Goal: Information Seeking & Learning: Learn about a topic

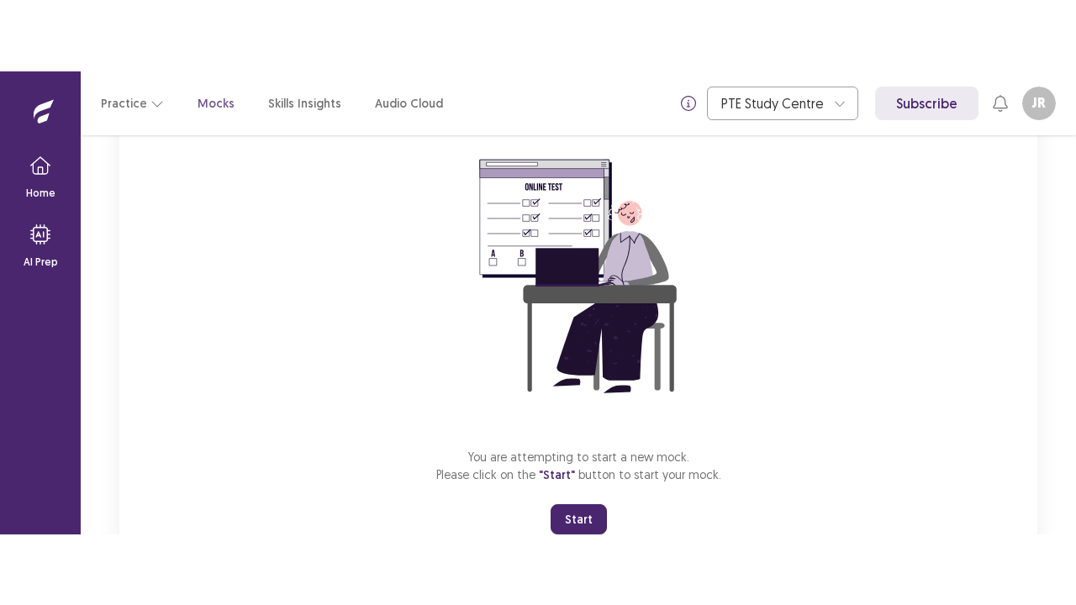
scroll to position [200, 0]
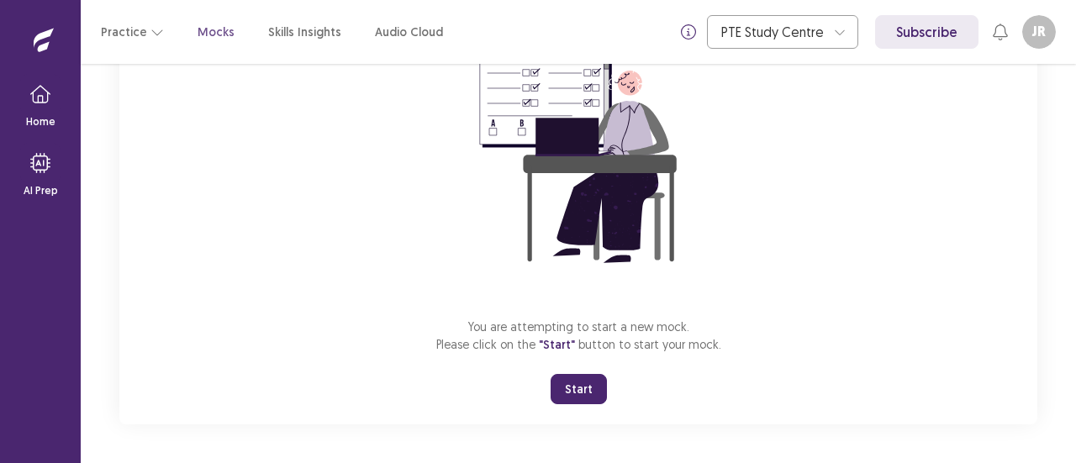
drag, startPoint x: 582, startPoint y: 388, endPoint x: 572, endPoint y: 380, distance: 12.6
click at [583, 388] on button "Start" at bounding box center [579, 389] width 56 height 30
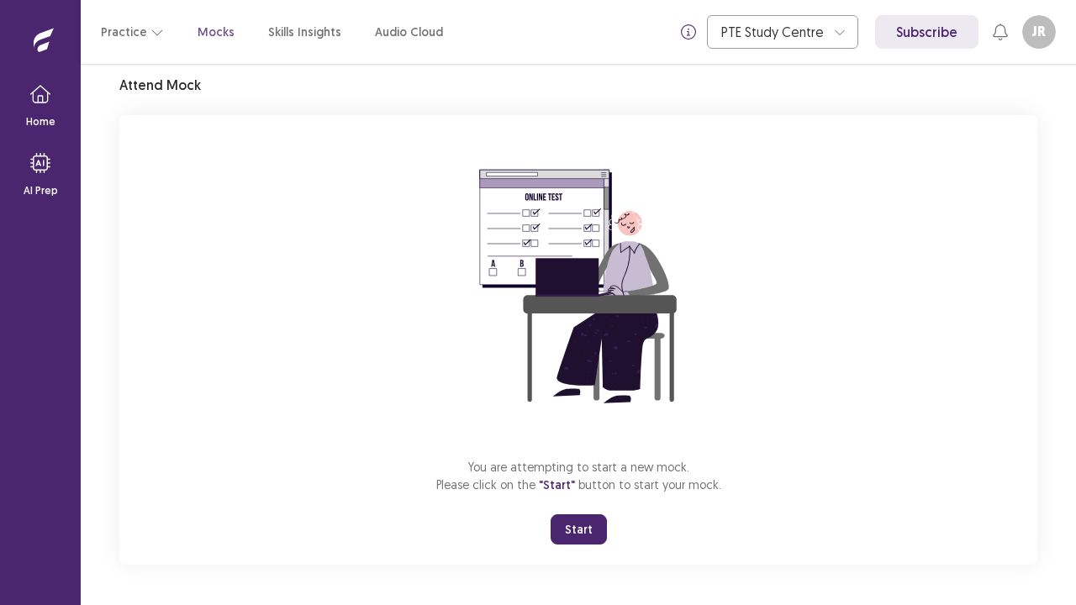
scroll to position [59, 0]
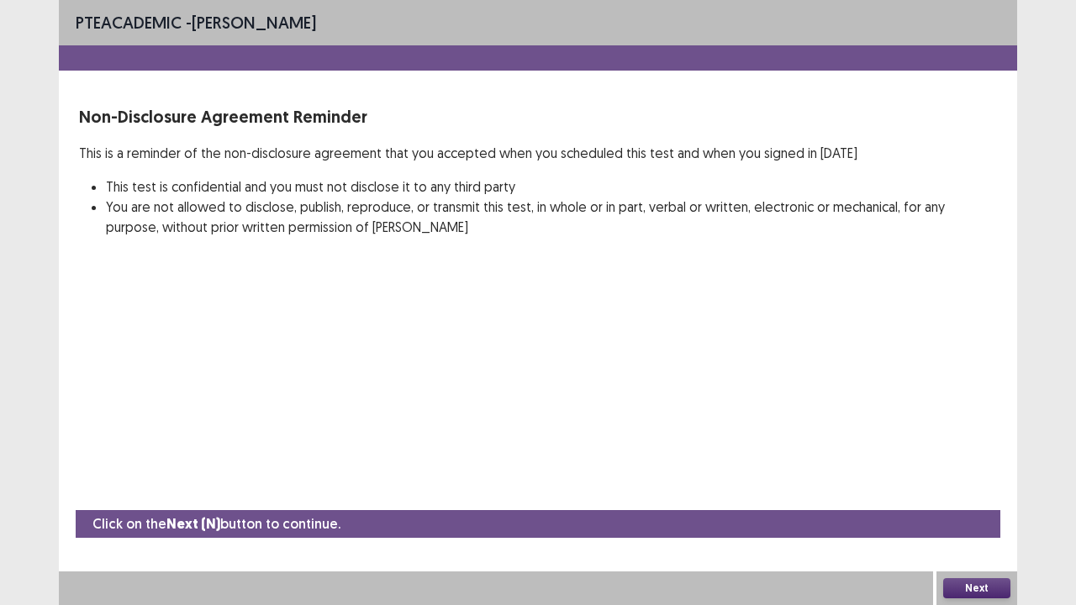
click at [977, 462] on button "Next" at bounding box center [976, 589] width 67 height 20
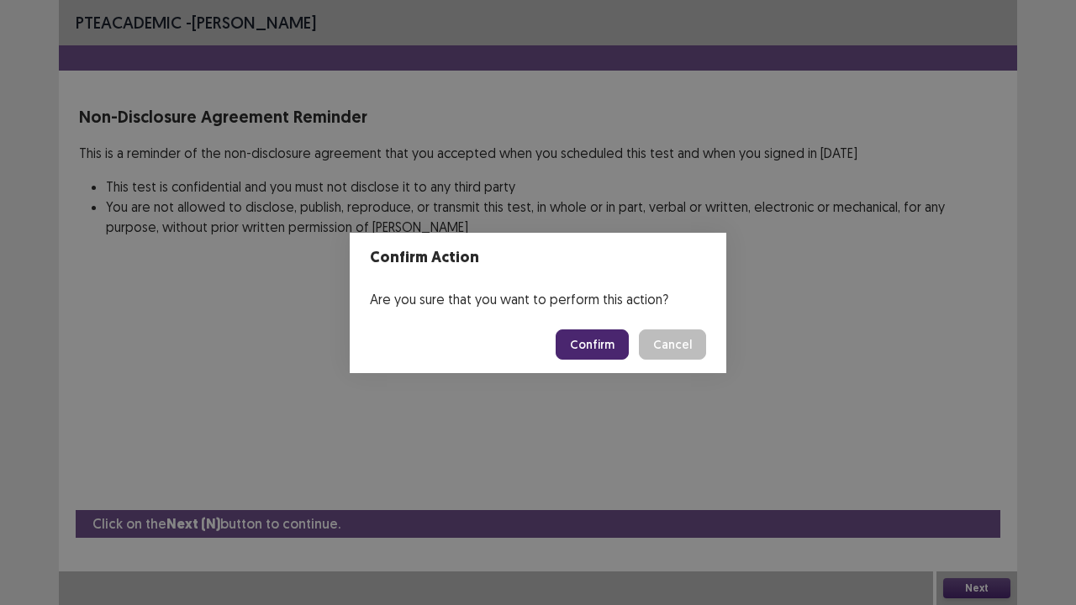
click at [616, 338] on button "Confirm" at bounding box center [592, 345] width 73 height 30
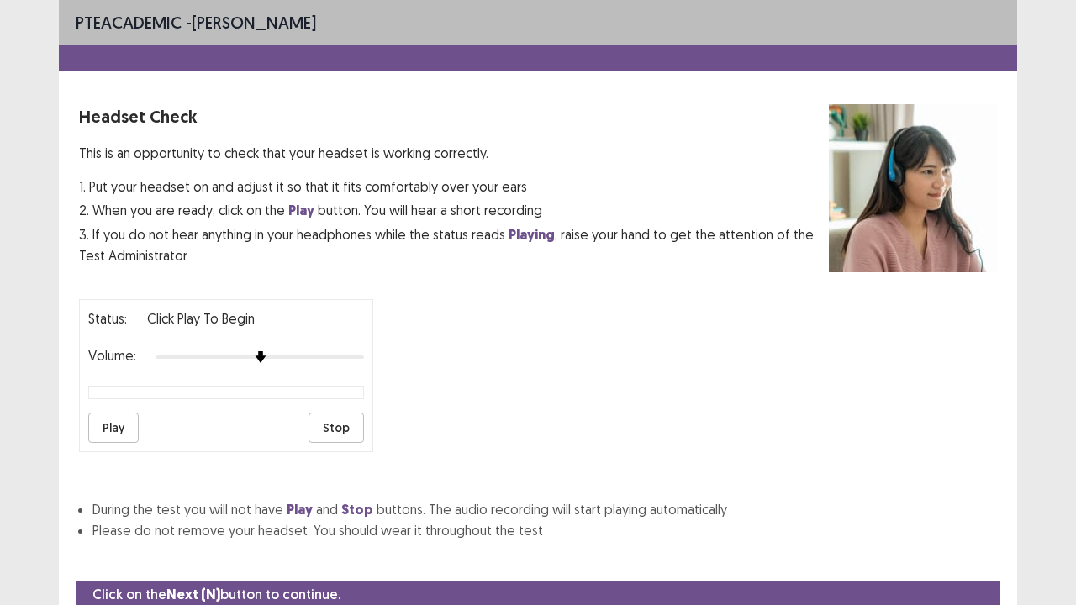
scroll to position [62, 0]
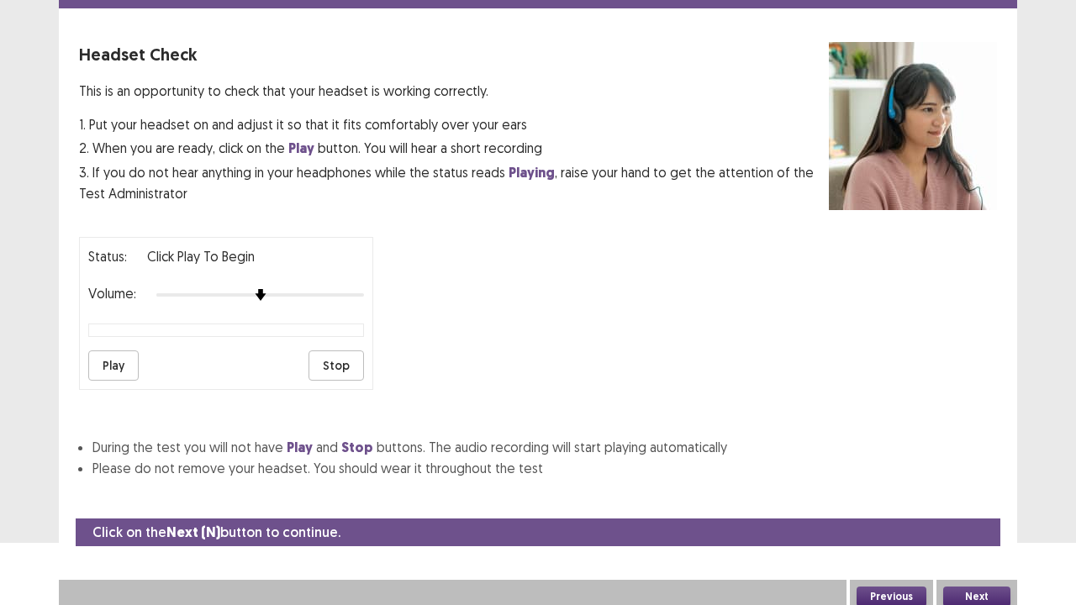
click at [105, 352] on button "Play" at bounding box center [113, 366] width 50 height 30
click at [277, 289] on img at bounding box center [280, 294] width 13 height 13
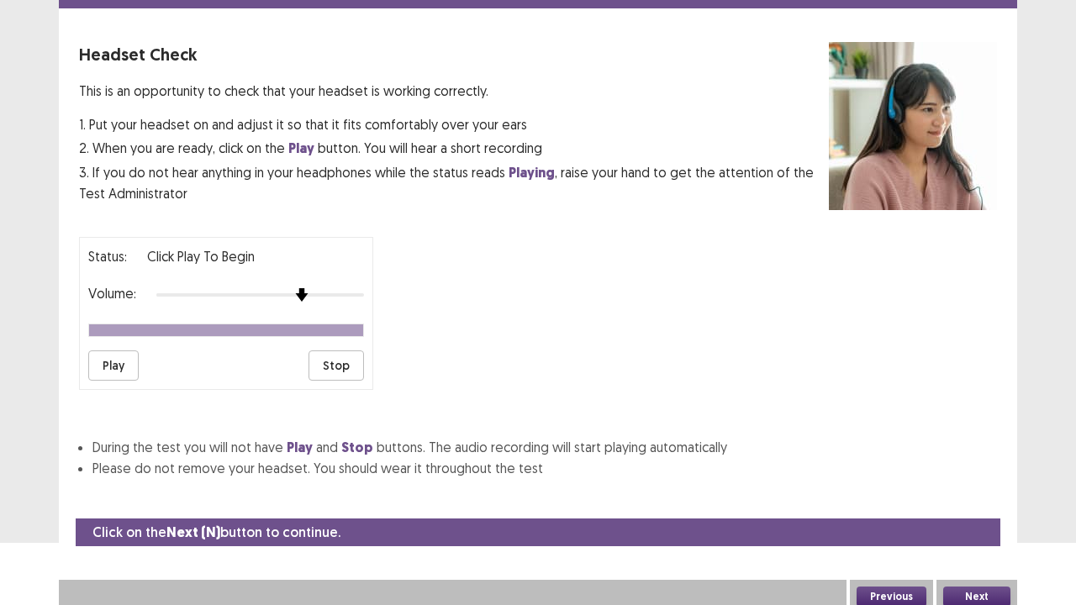
click at [294, 291] on div at bounding box center [260, 294] width 208 height 13
click at [116, 355] on button "Play" at bounding box center [113, 366] width 50 height 30
click at [991, 462] on button "Next" at bounding box center [976, 597] width 67 height 20
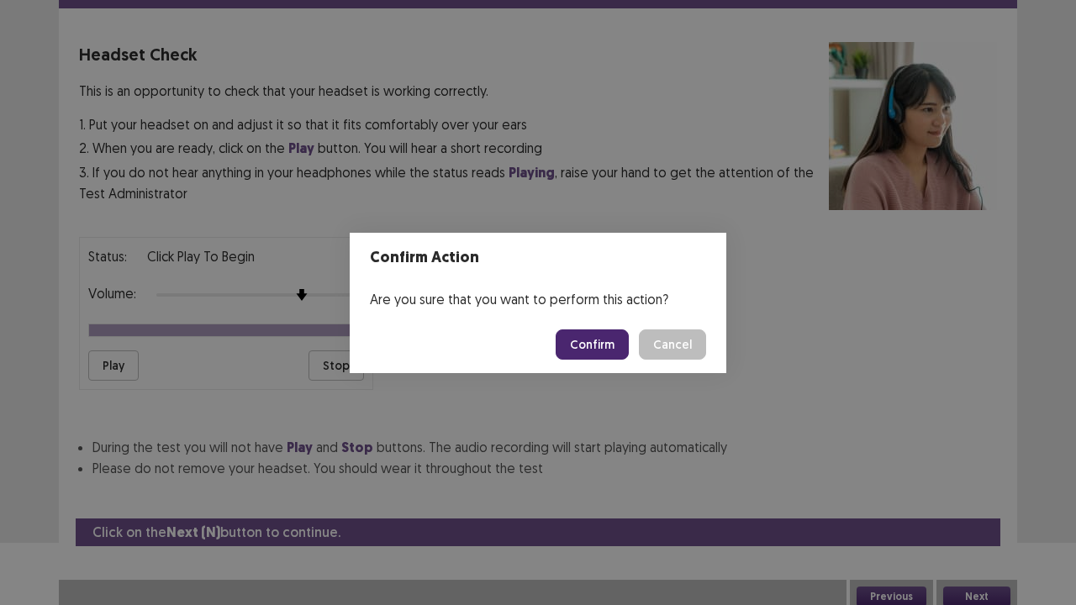
click at [608, 341] on button "Confirm" at bounding box center [592, 345] width 73 height 30
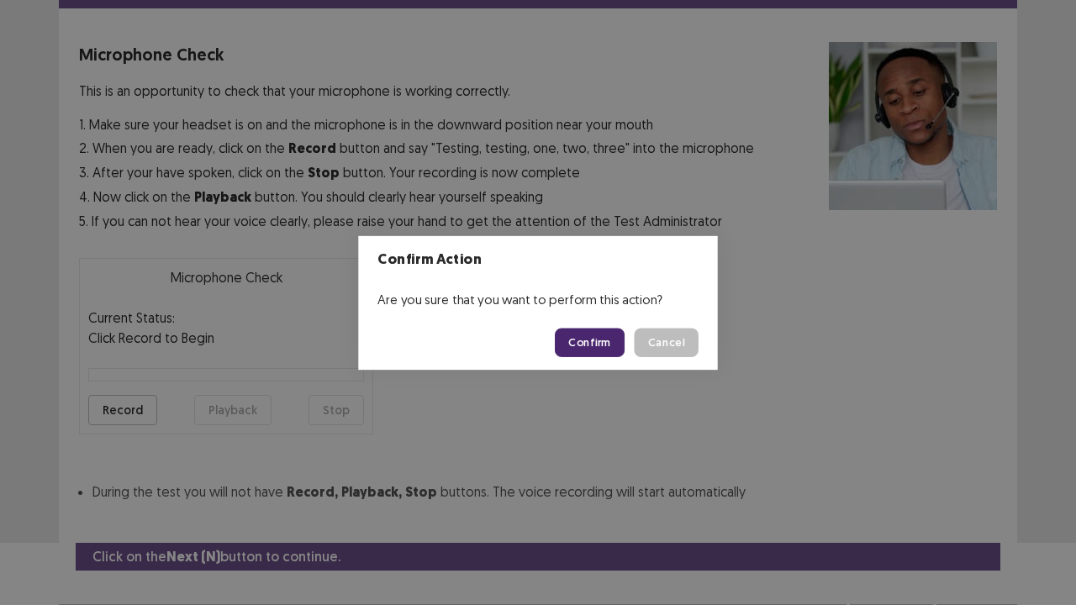
scroll to position [92, 0]
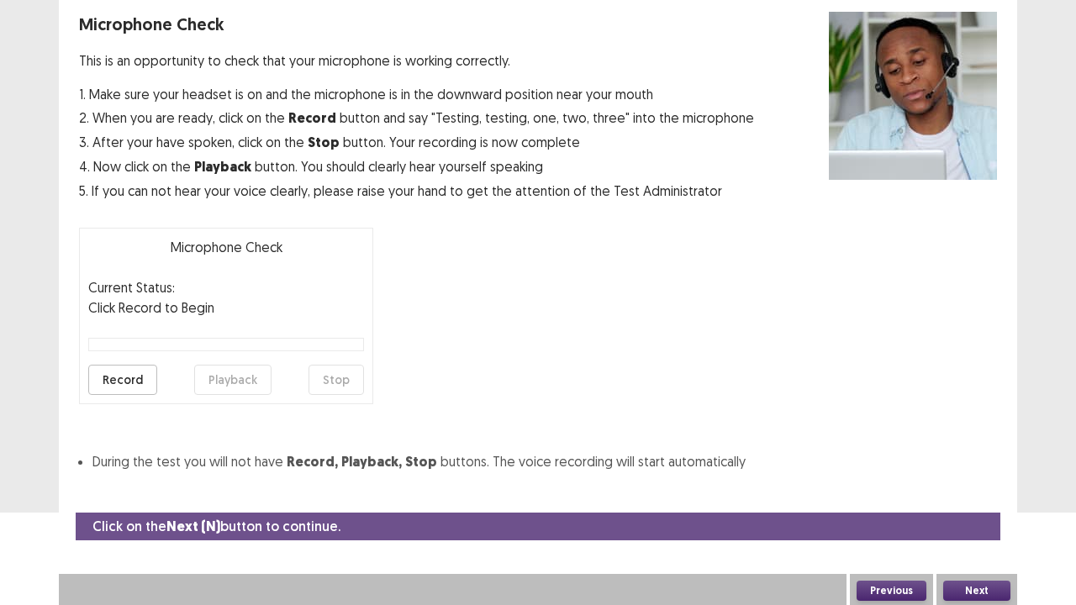
click at [112, 377] on button "Record" at bounding box center [122, 380] width 69 height 30
click at [347, 380] on button "Stop" at bounding box center [336, 380] width 55 height 30
click at [228, 380] on button "Playback" at bounding box center [232, 380] width 77 height 30
click at [114, 388] on button "Record" at bounding box center [122, 380] width 69 height 30
click at [343, 383] on button "Stop" at bounding box center [336, 380] width 55 height 30
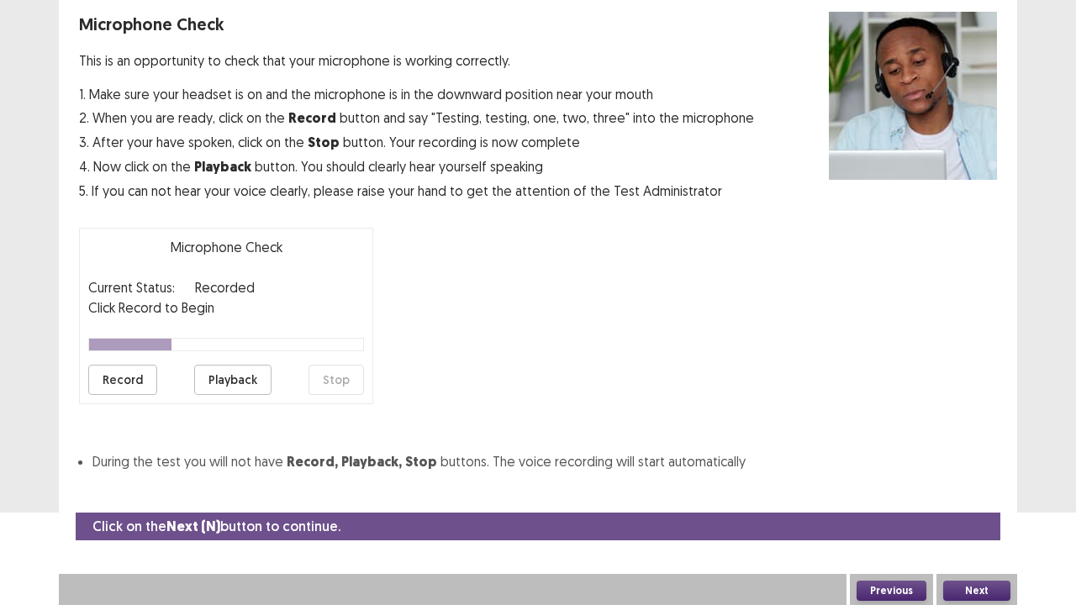
click at [216, 378] on button "Playback" at bounding box center [232, 380] width 77 height 30
click at [982, 462] on div "Next" at bounding box center [977, 591] width 81 height 34
click at [982, 462] on button "Next" at bounding box center [976, 591] width 67 height 20
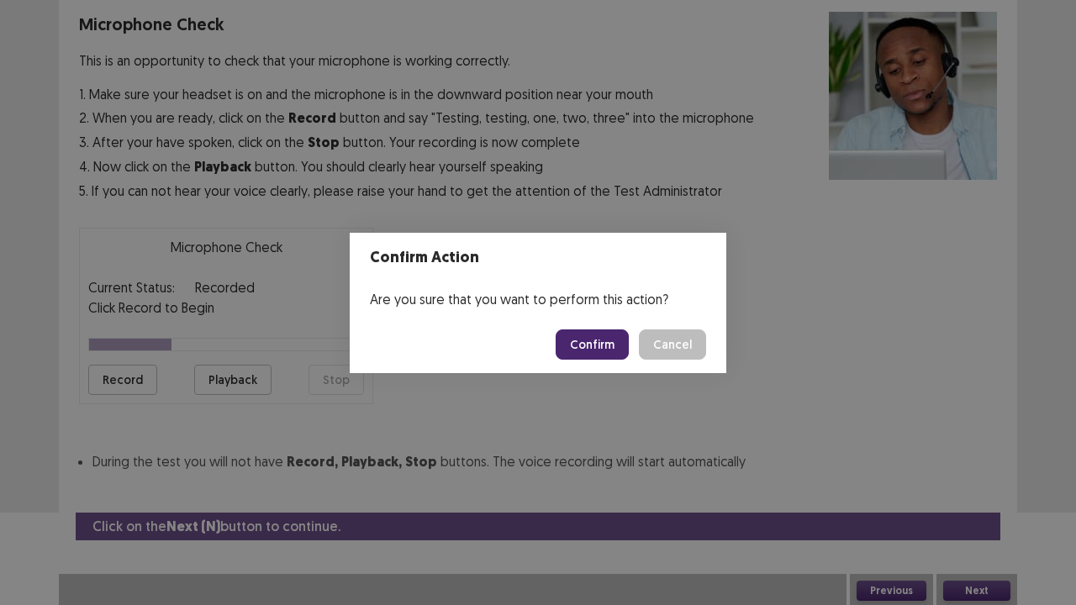
click at [616, 350] on button "Confirm" at bounding box center [592, 345] width 73 height 30
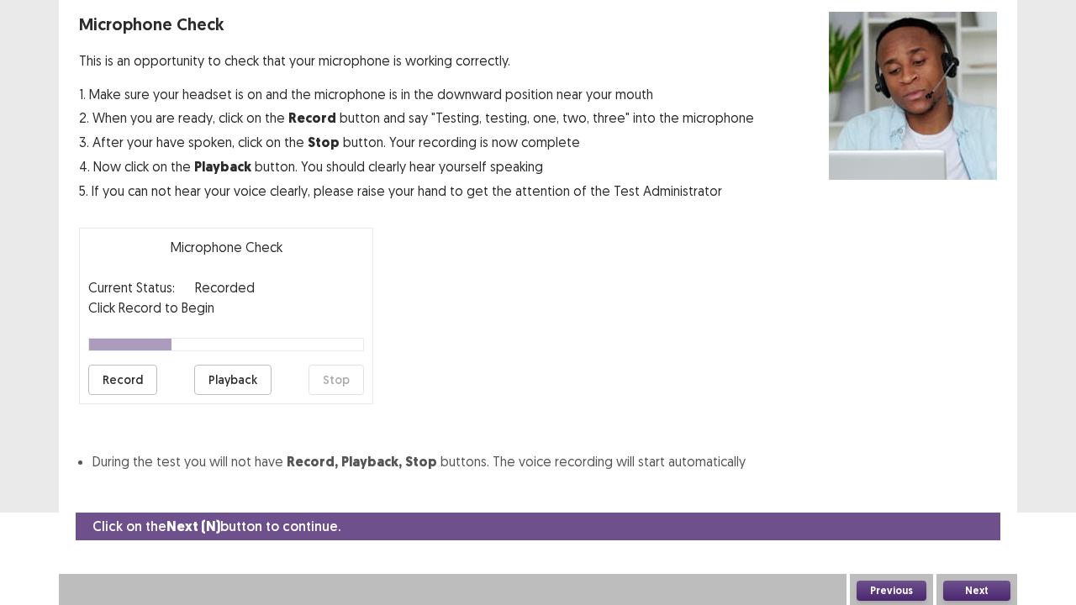
scroll to position [45, 0]
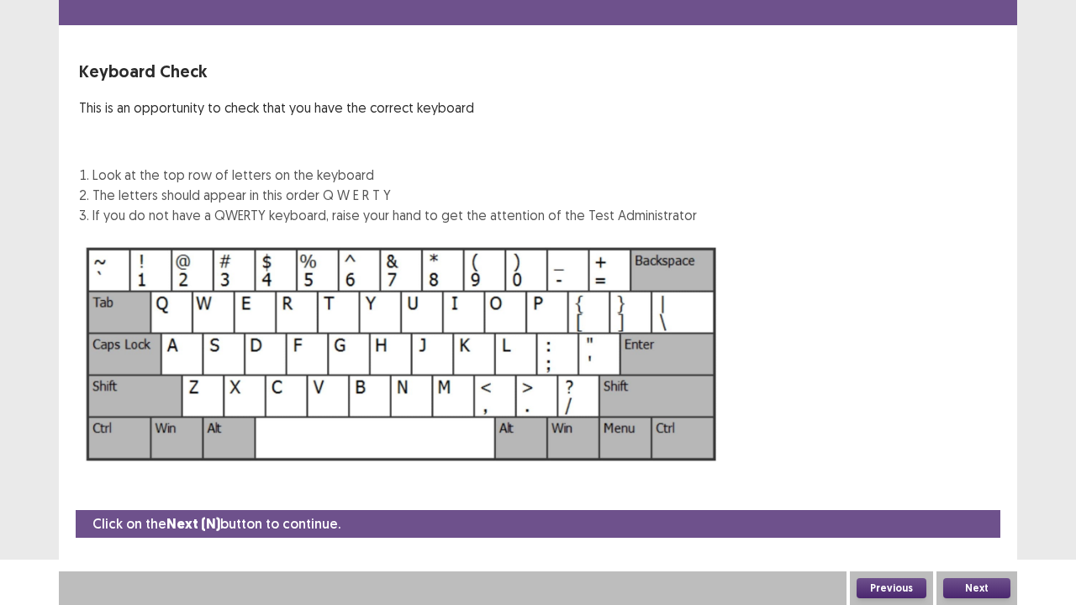
click at [953, 462] on button "Next" at bounding box center [976, 589] width 67 height 20
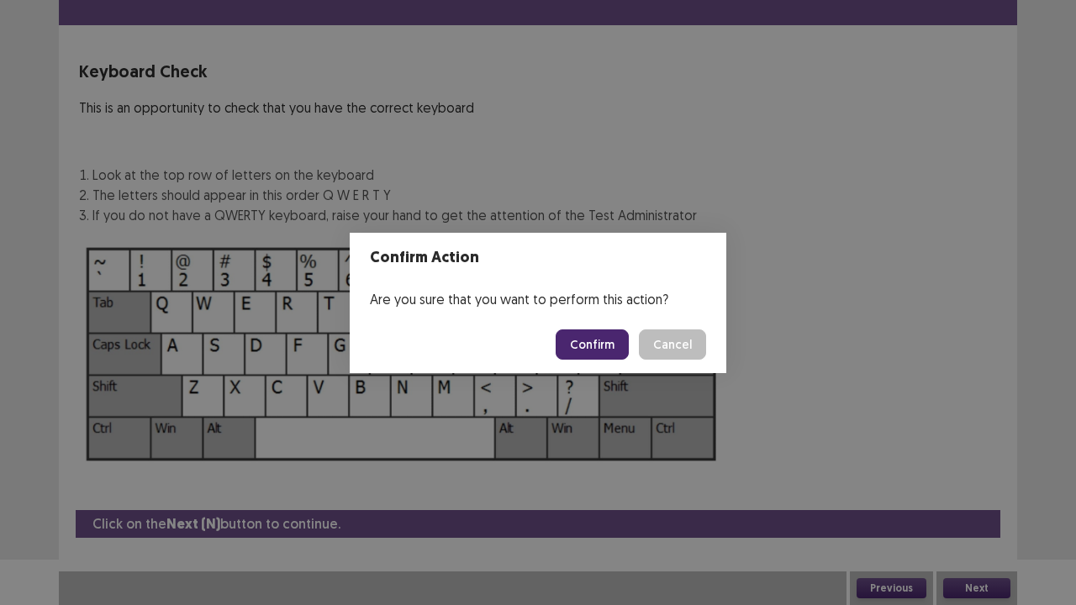
click at [605, 335] on button "Confirm" at bounding box center [592, 345] width 73 height 30
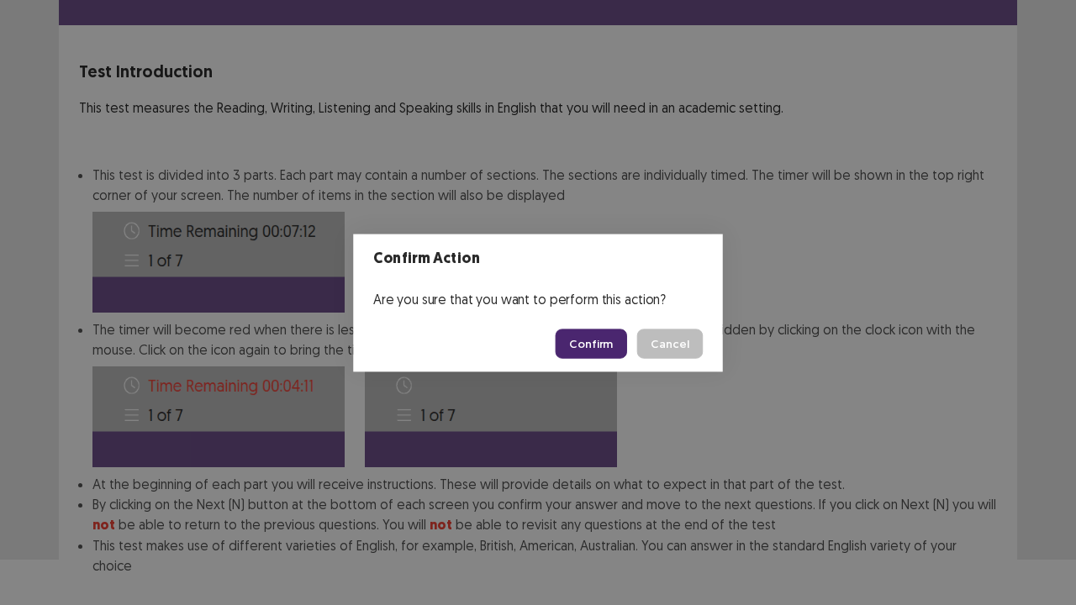
scroll to position [130, 0]
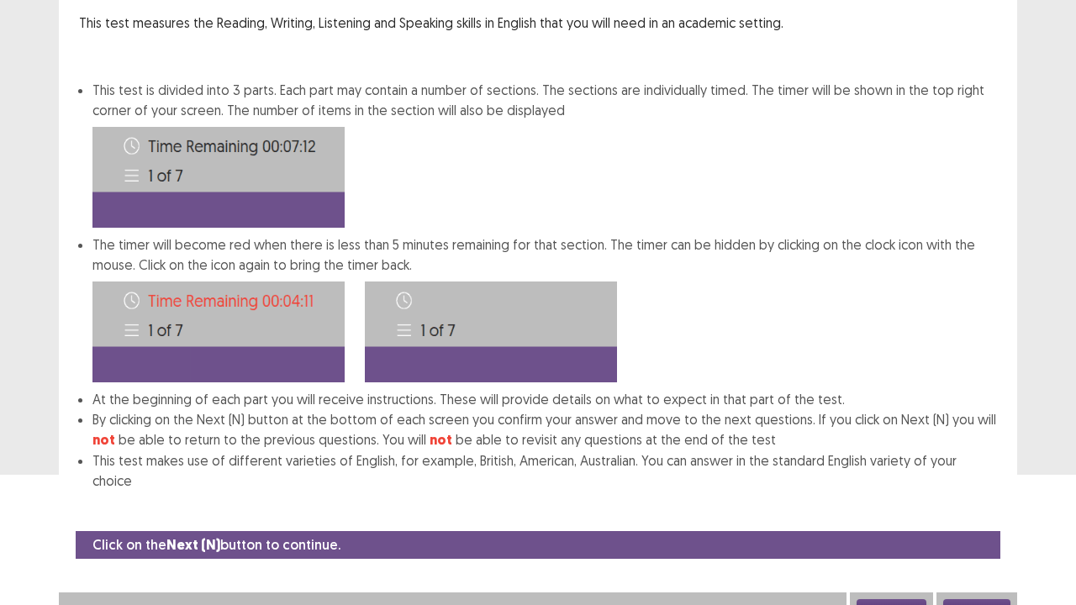
click at [989, 462] on button "Next" at bounding box center [976, 610] width 67 height 20
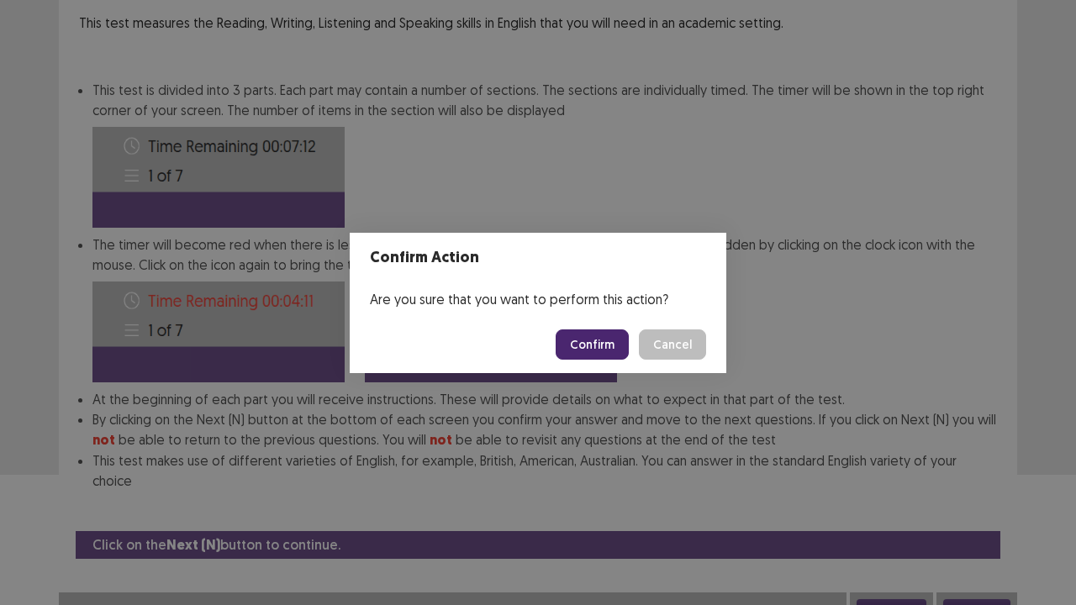
click at [584, 338] on button "Confirm" at bounding box center [592, 345] width 73 height 30
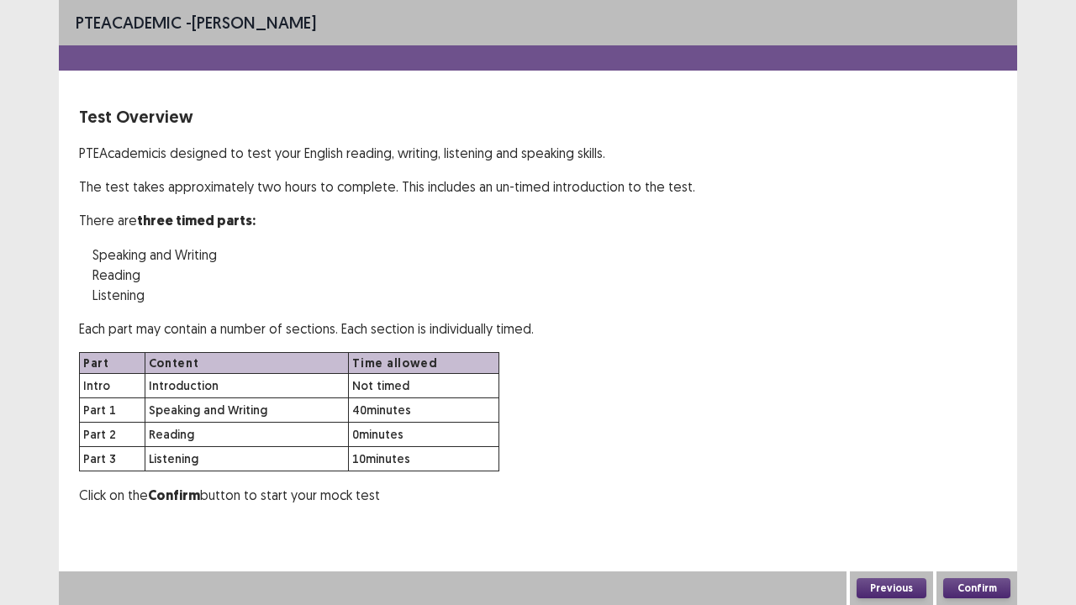
scroll to position [0, 0]
click at [997, 462] on button "Confirm" at bounding box center [976, 589] width 67 height 20
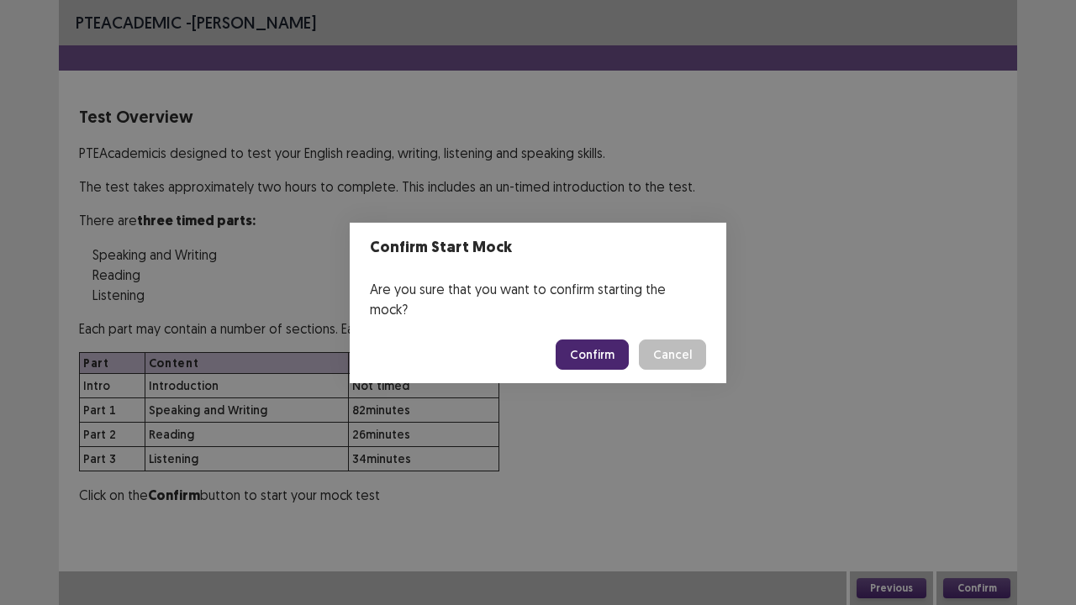
click at [614, 344] on button "Confirm" at bounding box center [592, 355] width 73 height 30
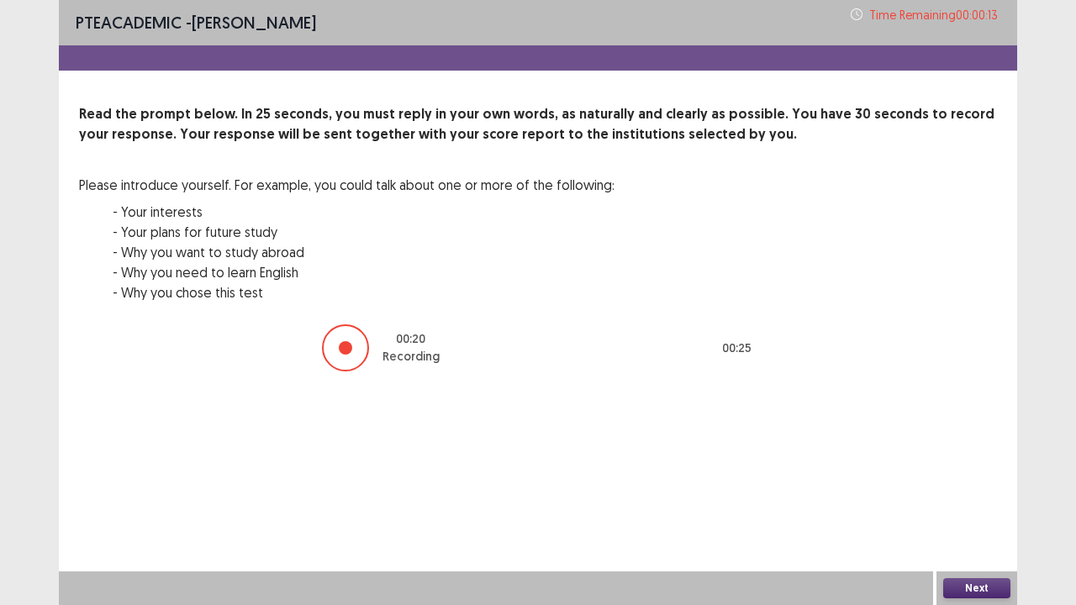
click at [987, 462] on button "Next" at bounding box center [976, 589] width 67 height 20
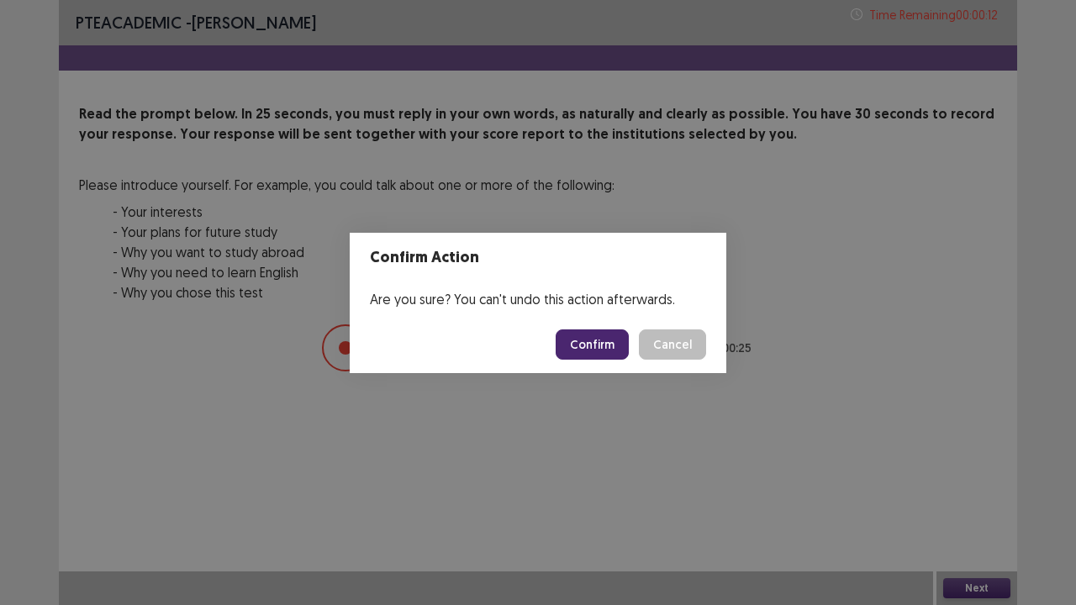
click at [594, 358] on button "Confirm" at bounding box center [592, 345] width 73 height 30
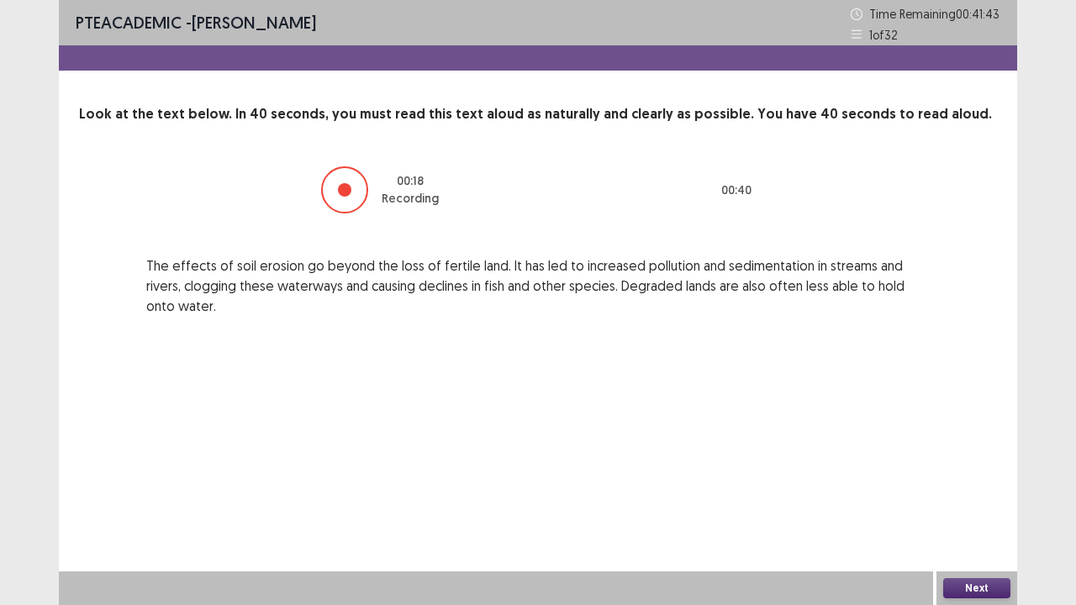
click at [979, 462] on button "Next" at bounding box center [976, 589] width 67 height 20
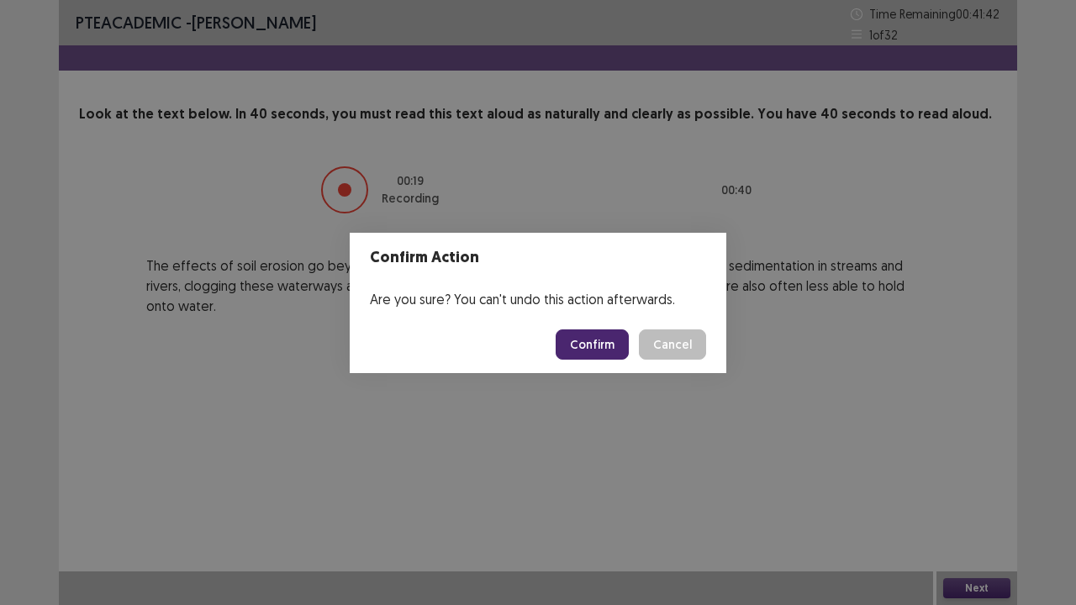
click at [585, 345] on button "Confirm" at bounding box center [592, 345] width 73 height 30
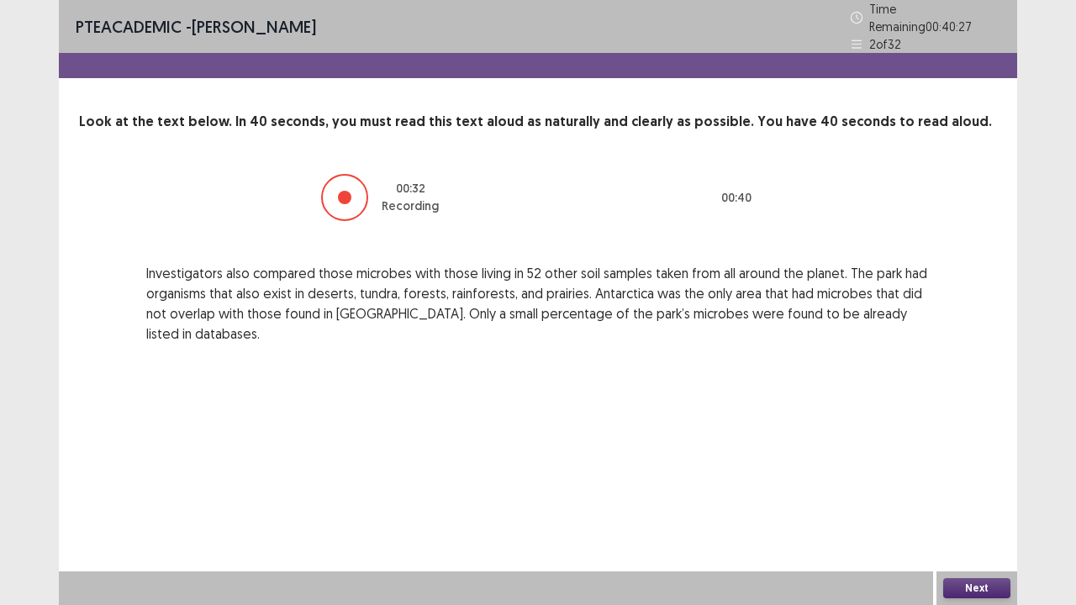
click at [962, 462] on button "Next" at bounding box center [976, 589] width 67 height 20
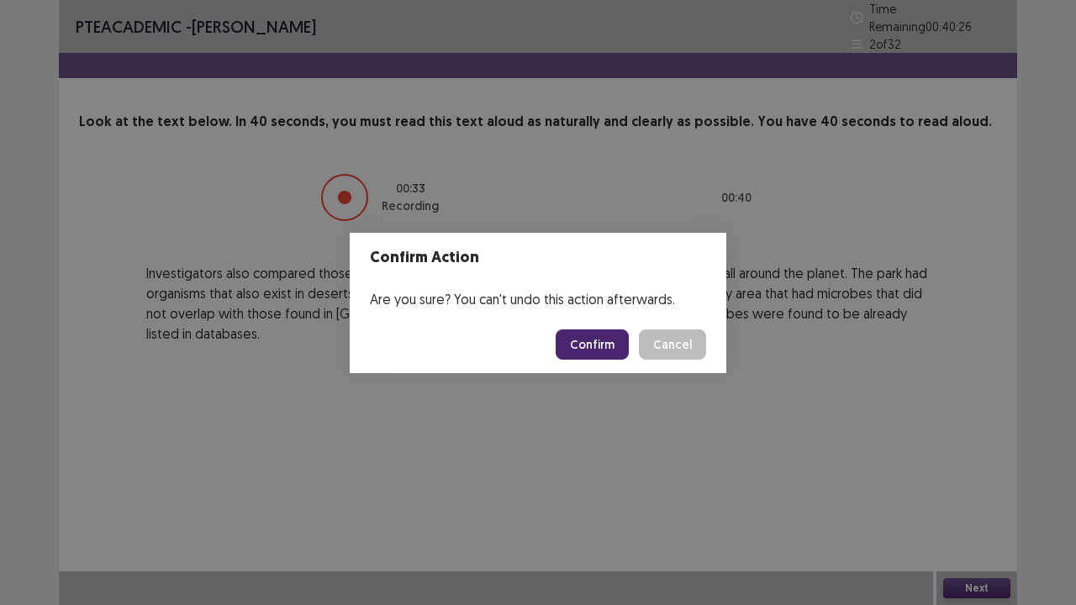
click at [594, 342] on button "Confirm" at bounding box center [592, 345] width 73 height 30
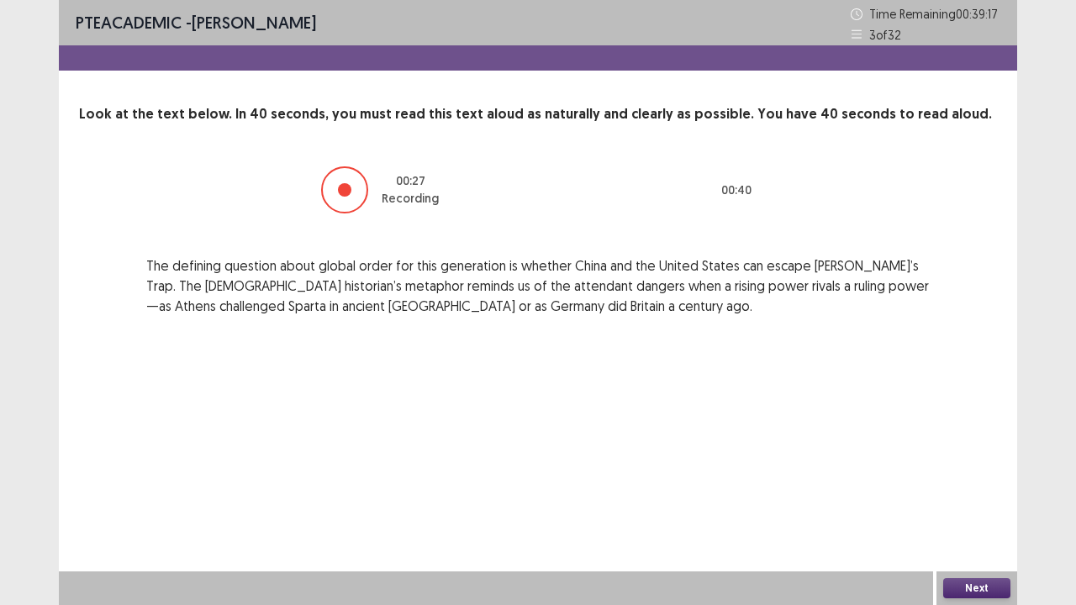
click at [955, 462] on button "Next" at bounding box center [976, 589] width 67 height 20
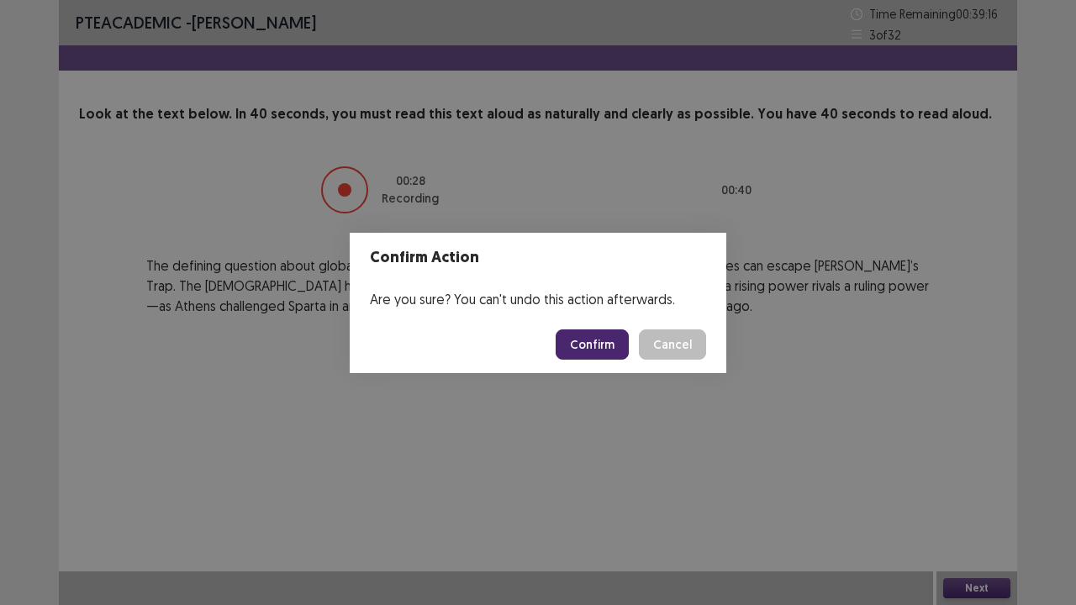
click at [587, 350] on button "Confirm" at bounding box center [592, 345] width 73 height 30
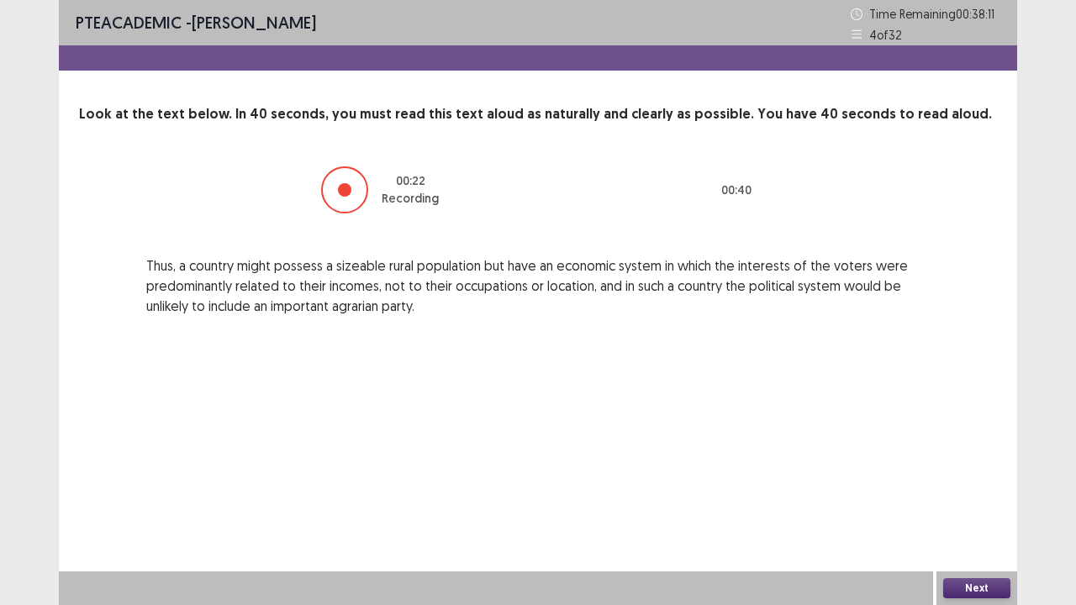
click at [985, 462] on button "Next" at bounding box center [976, 589] width 67 height 20
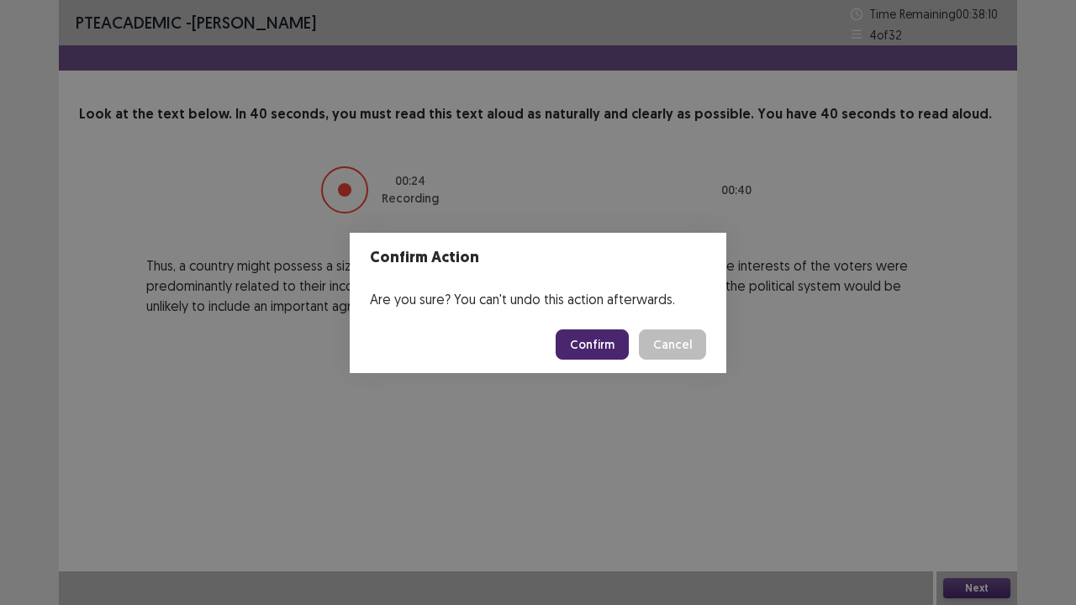
click at [599, 341] on button "Confirm" at bounding box center [592, 345] width 73 height 30
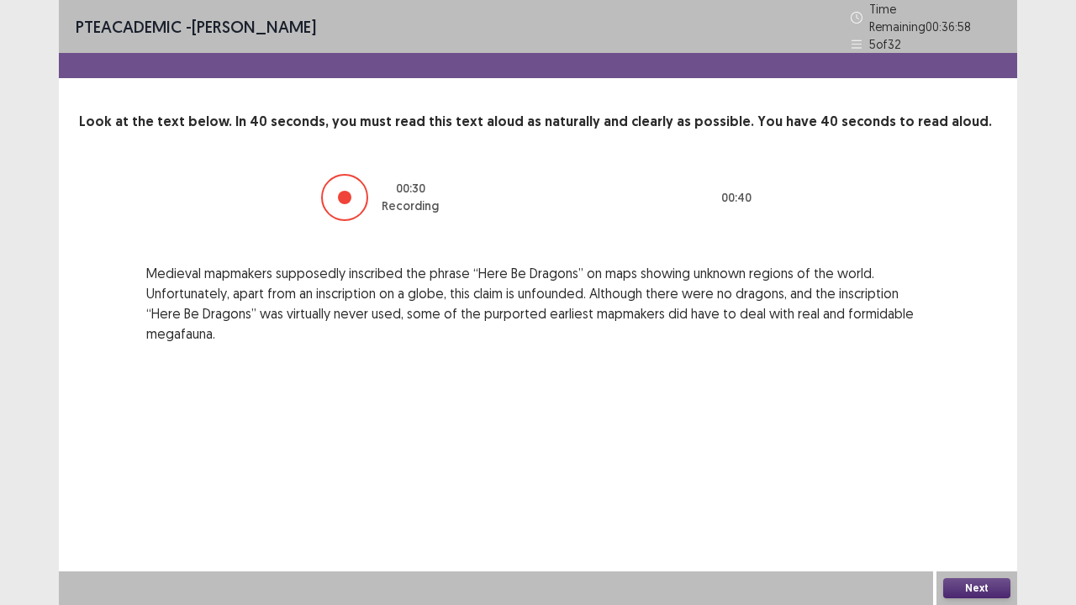
click at [966, 462] on button "Next" at bounding box center [976, 589] width 67 height 20
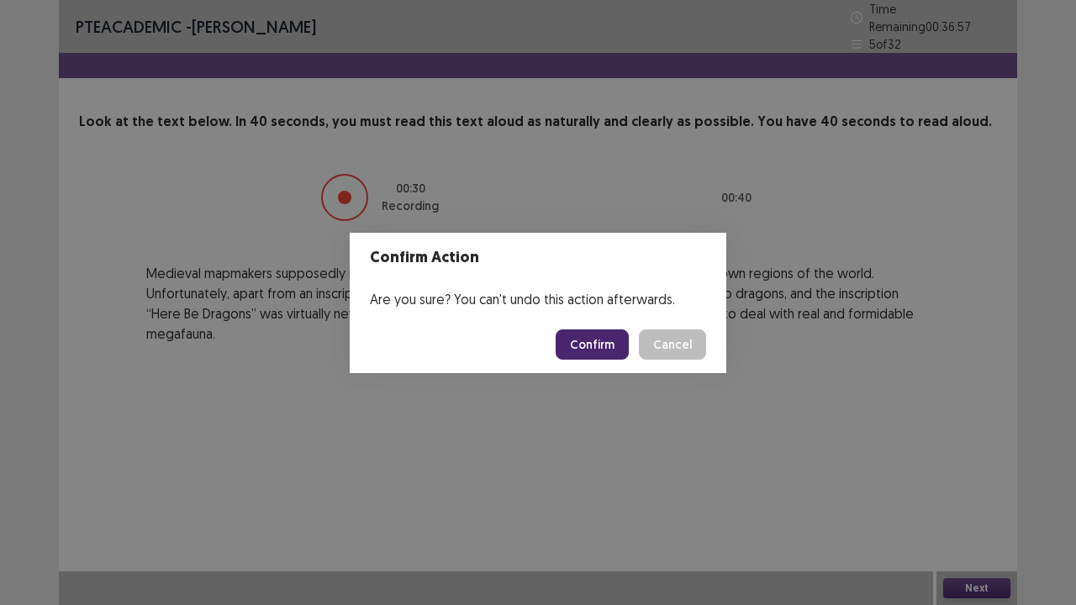
click at [597, 336] on button "Confirm" at bounding box center [592, 345] width 73 height 30
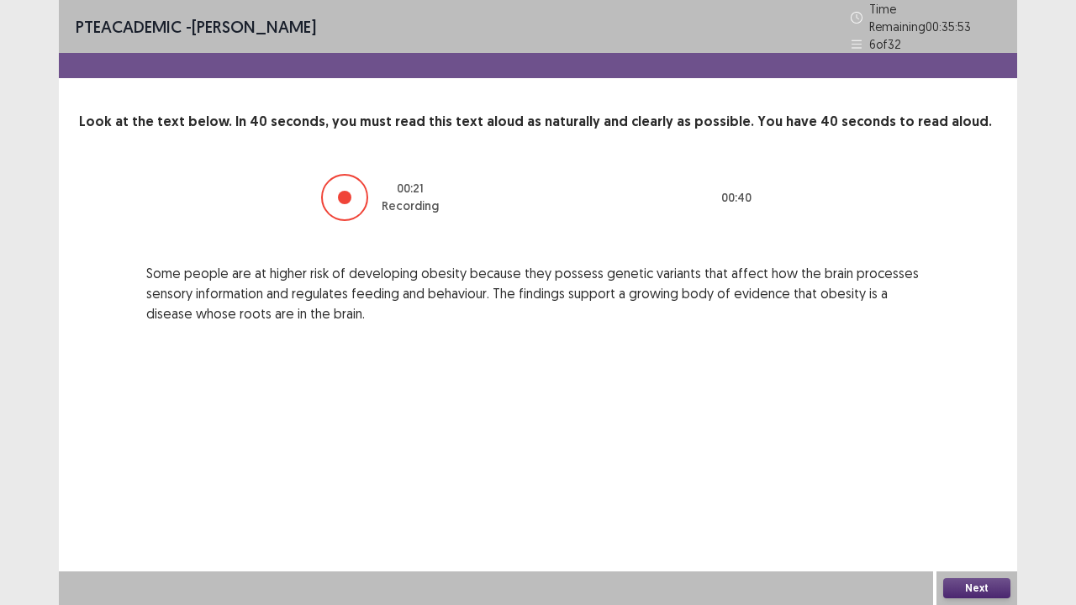
click at [952, 462] on button "Next" at bounding box center [976, 589] width 67 height 20
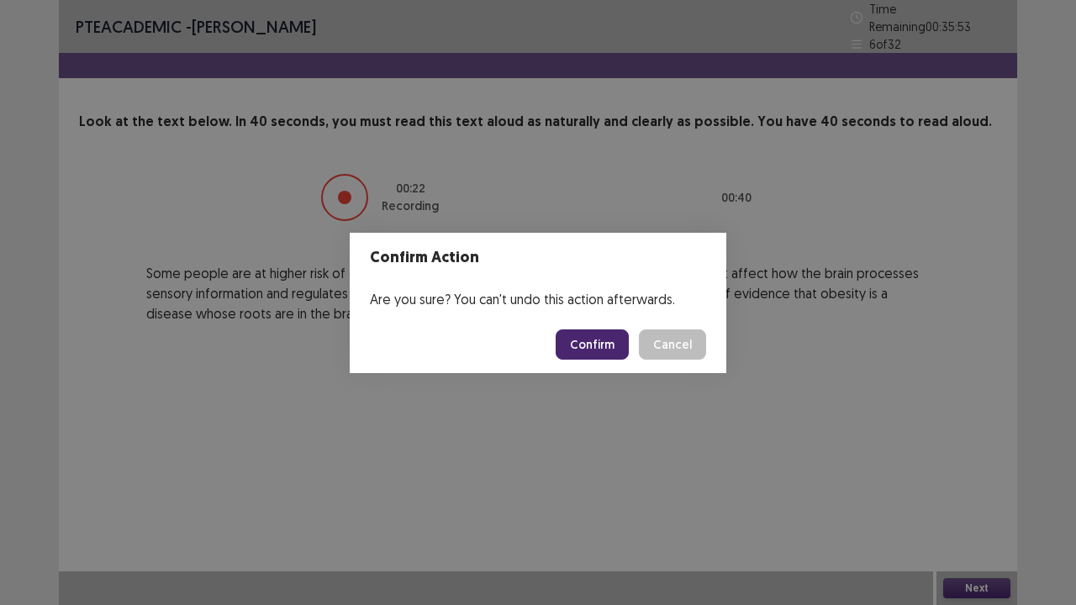
click at [617, 333] on button "Confirm" at bounding box center [592, 345] width 73 height 30
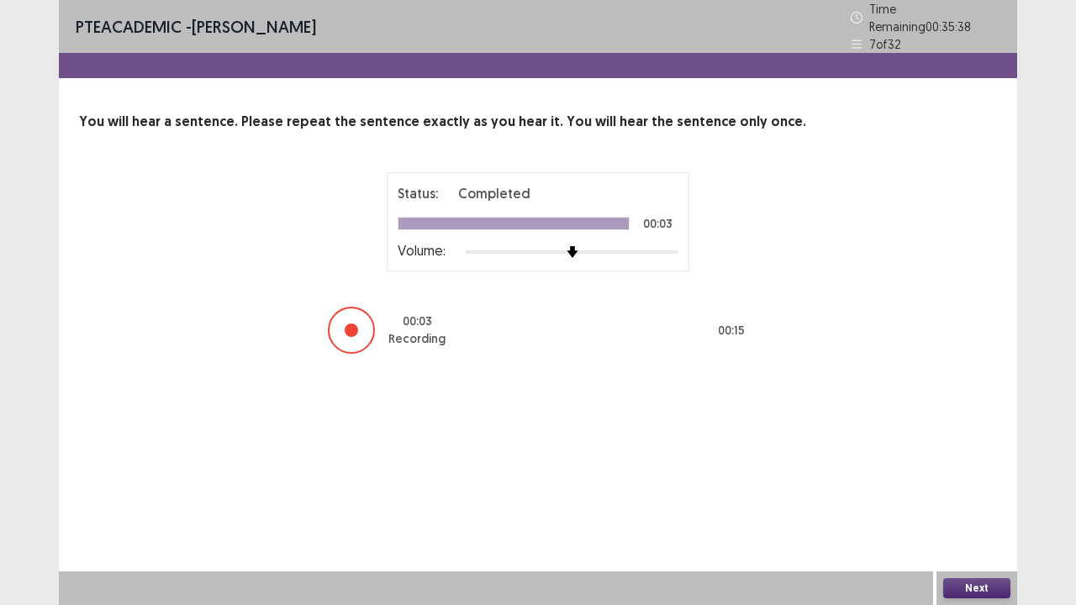
click at [973, 462] on button "Next" at bounding box center [976, 589] width 67 height 20
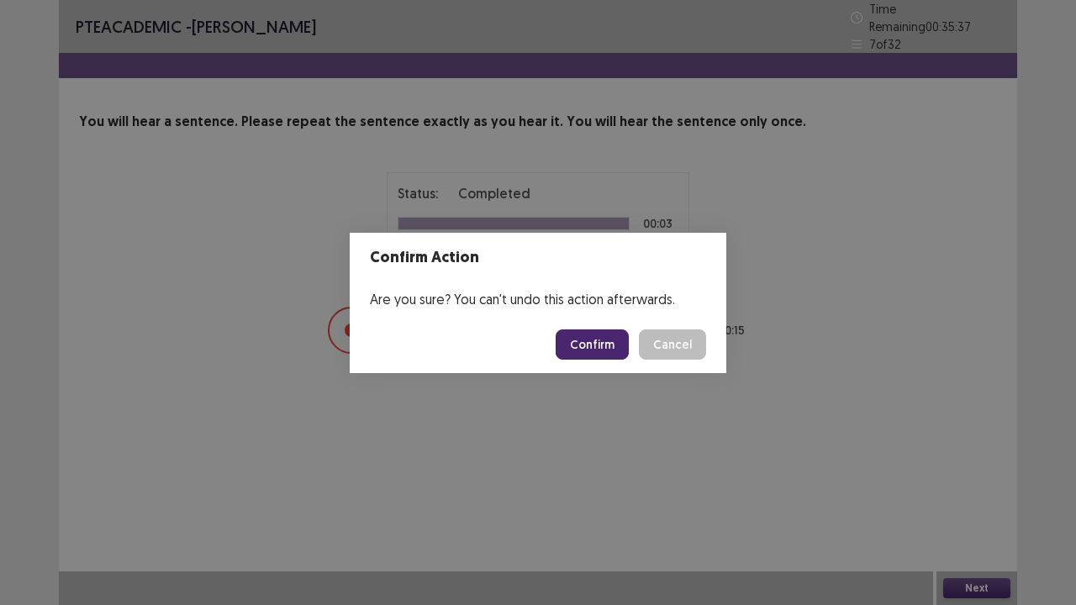
click at [609, 345] on button "Confirm" at bounding box center [592, 345] width 73 height 30
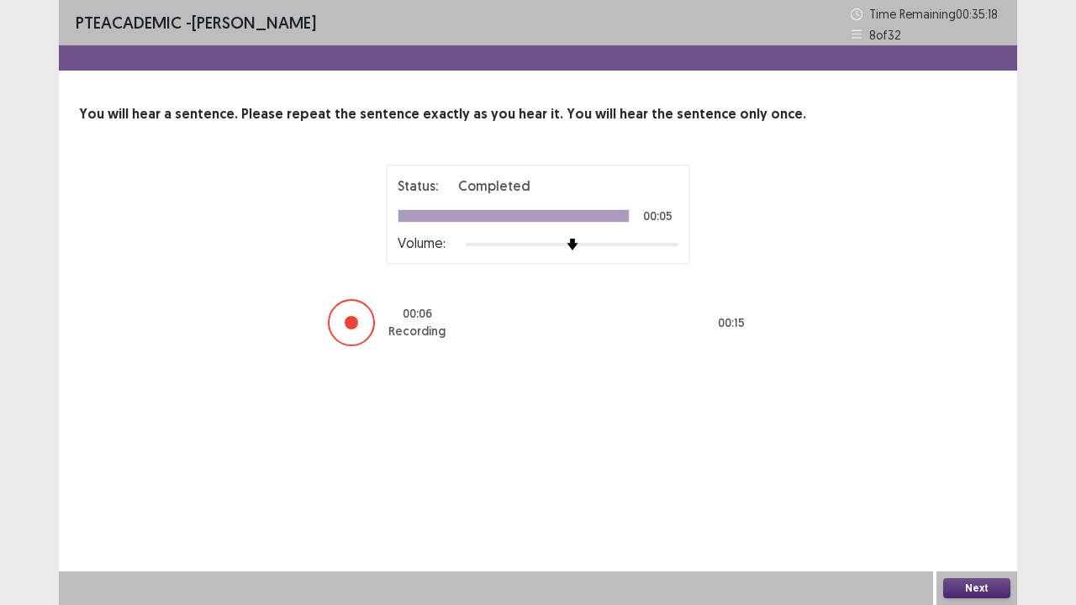
click at [994, 462] on button "Next" at bounding box center [976, 589] width 67 height 20
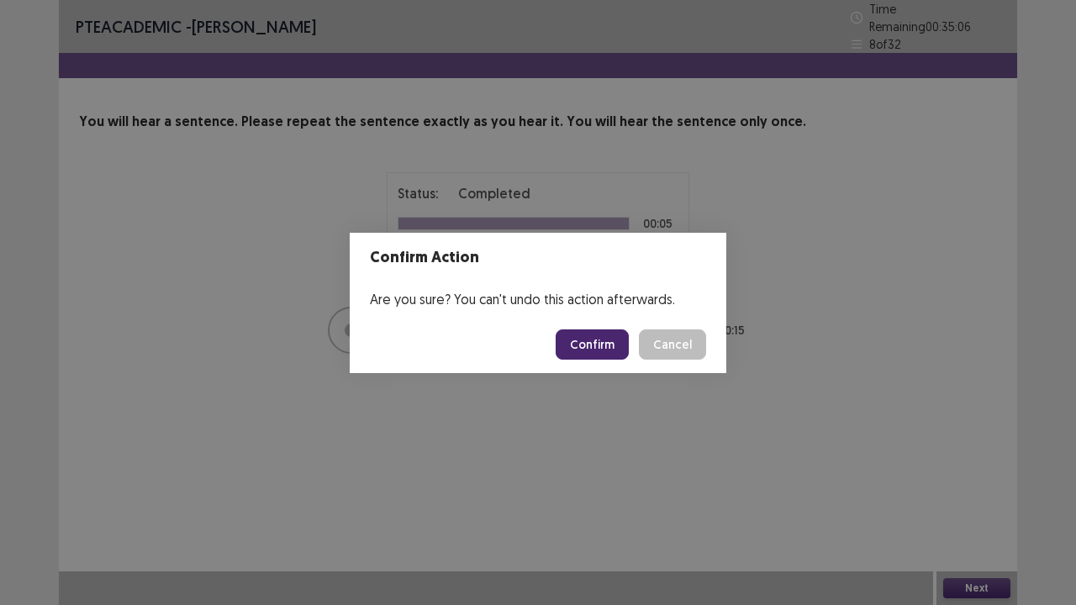
click at [607, 350] on button "Confirm" at bounding box center [592, 345] width 73 height 30
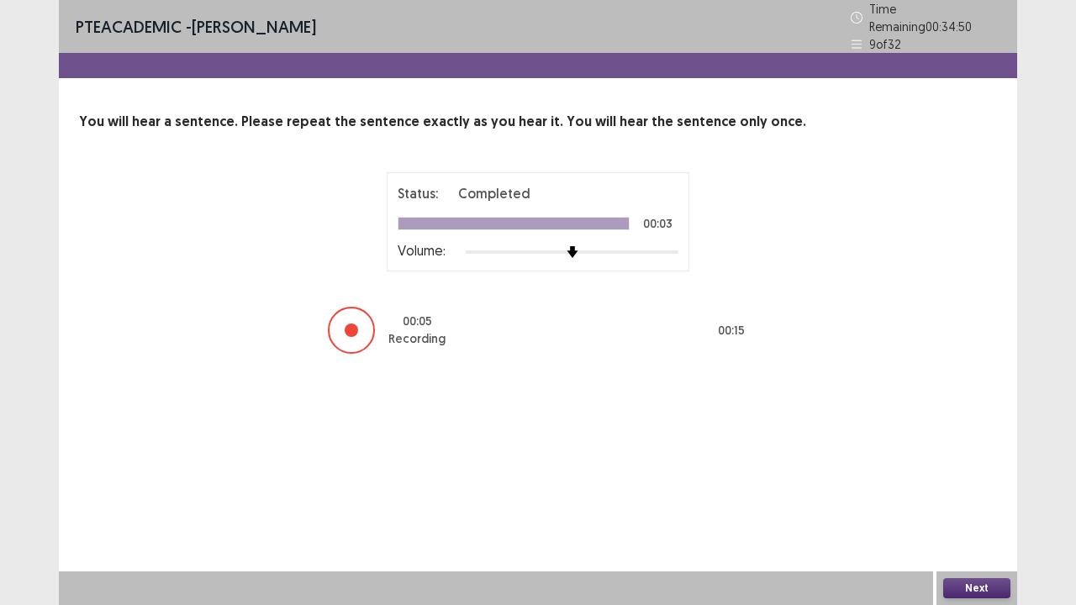
click at [985, 462] on button "Next" at bounding box center [976, 589] width 67 height 20
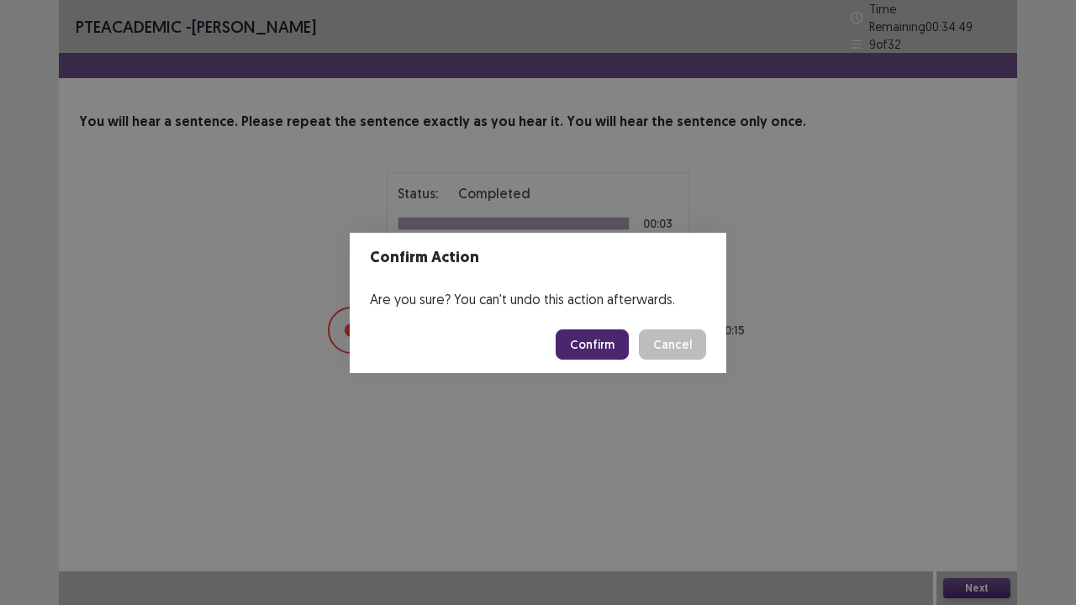
click at [605, 345] on button "Confirm" at bounding box center [592, 345] width 73 height 30
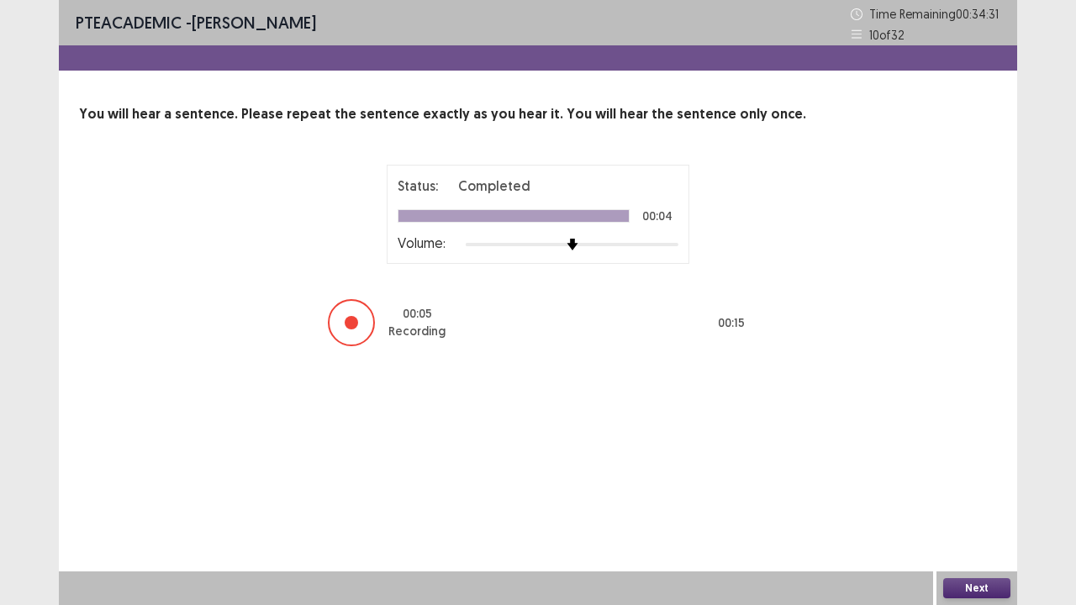
click at [970, 462] on button "Next" at bounding box center [976, 589] width 67 height 20
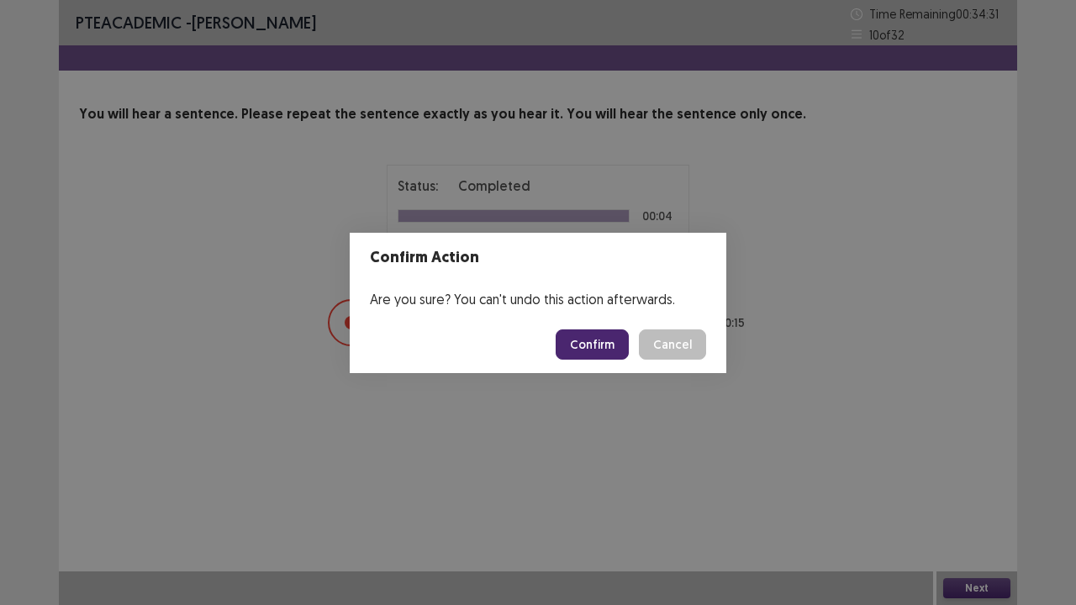
click at [606, 339] on button "Confirm" at bounding box center [592, 345] width 73 height 30
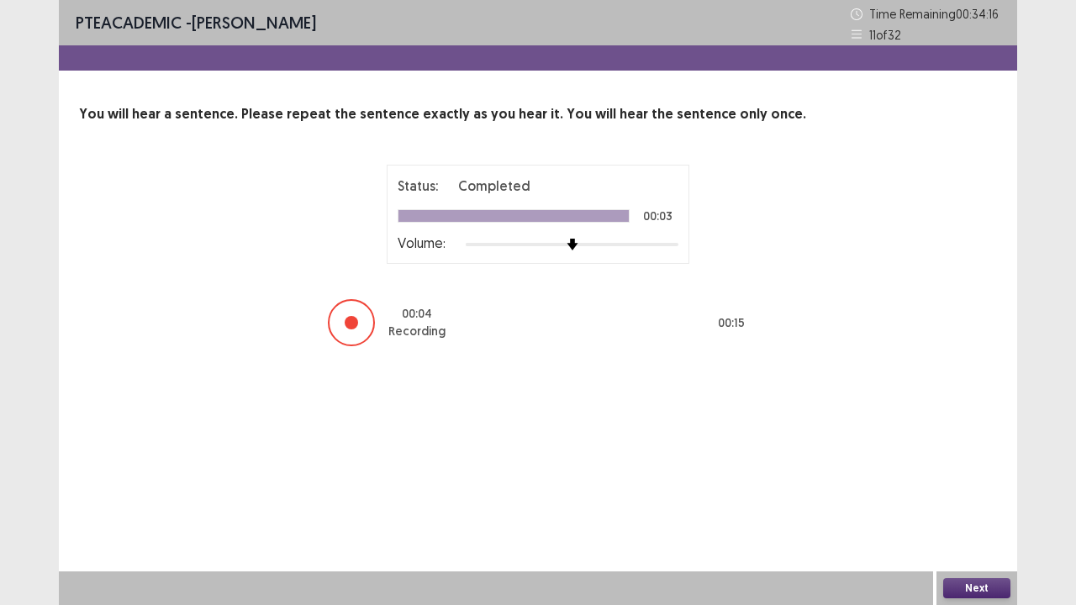
click at [960, 462] on button "Next" at bounding box center [976, 589] width 67 height 20
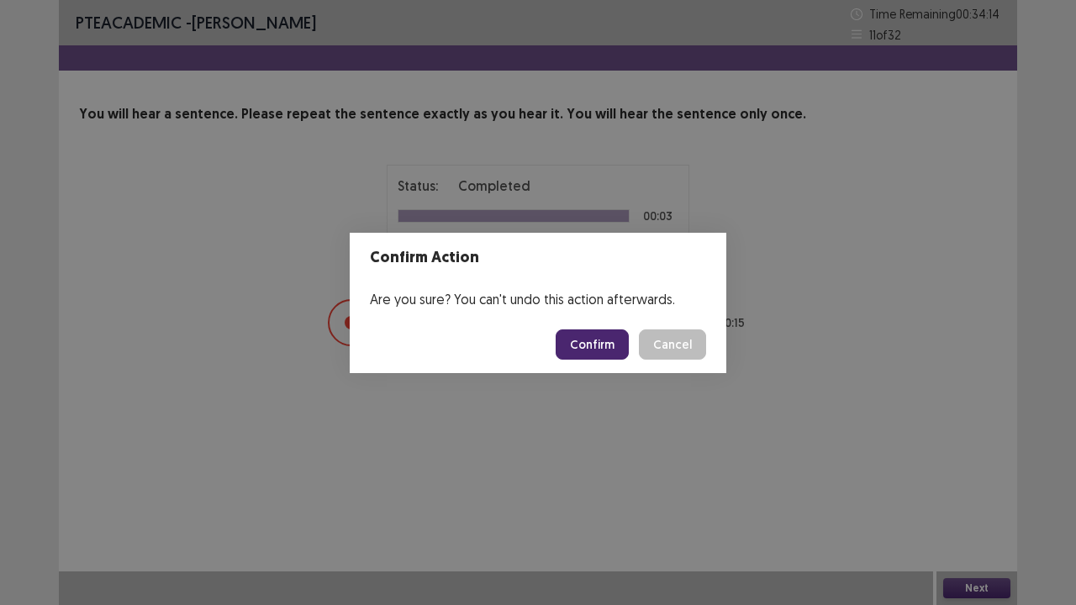
click at [599, 338] on button "Confirm" at bounding box center [592, 345] width 73 height 30
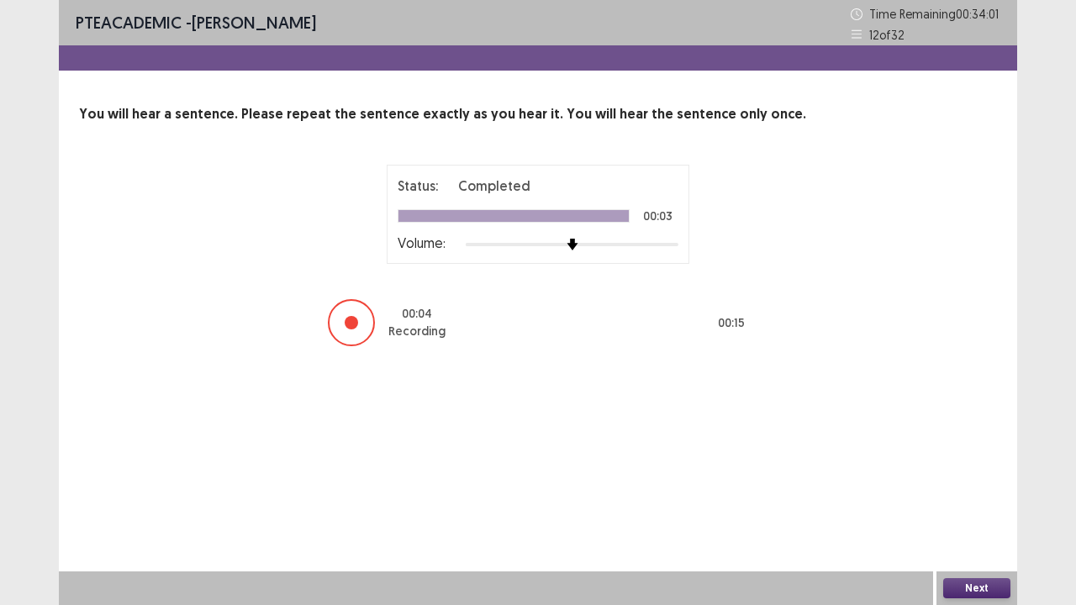
click at [966, 462] on button "Next" at bounding box center [976, 589] width 67 height 20
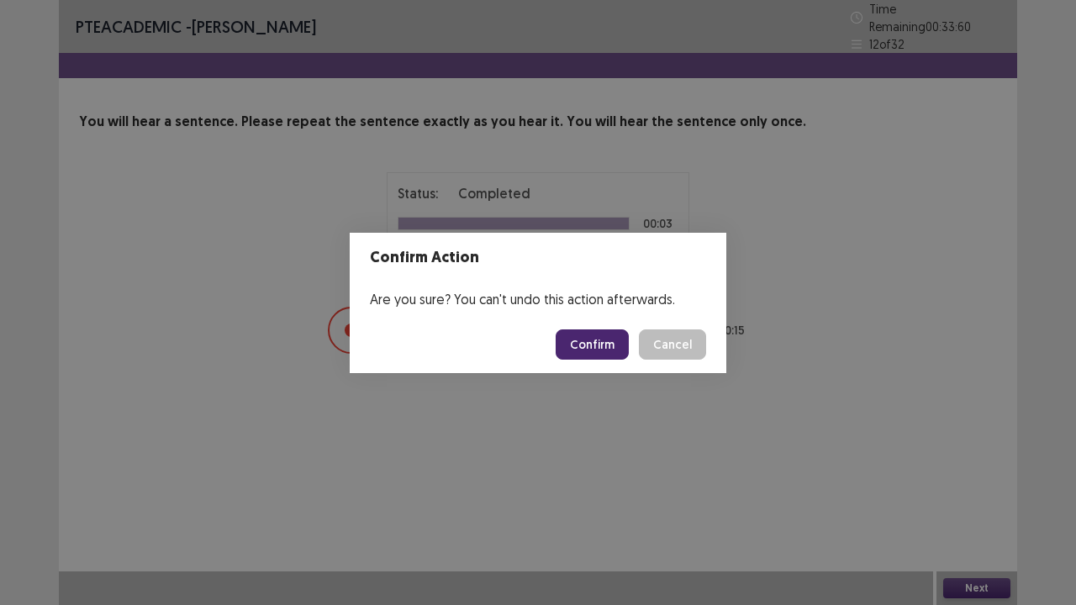
click at [604, 340] on button "Confirm" at bounding box center [592, 345] width 73 height 30
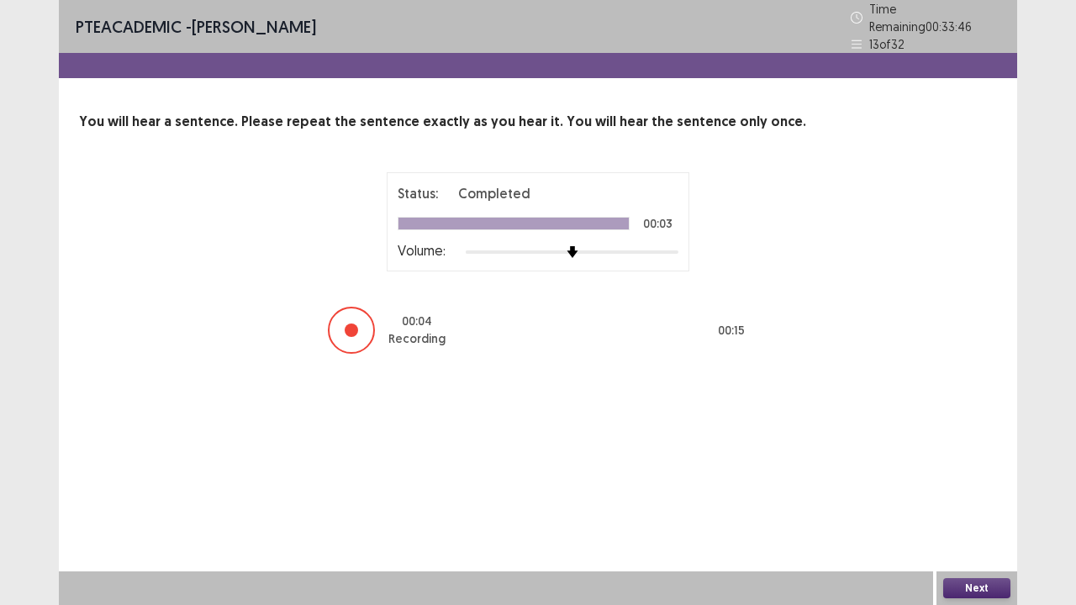
click at [985, 462] on button "Next" at bounding box center [976, 589] width 67 height 20
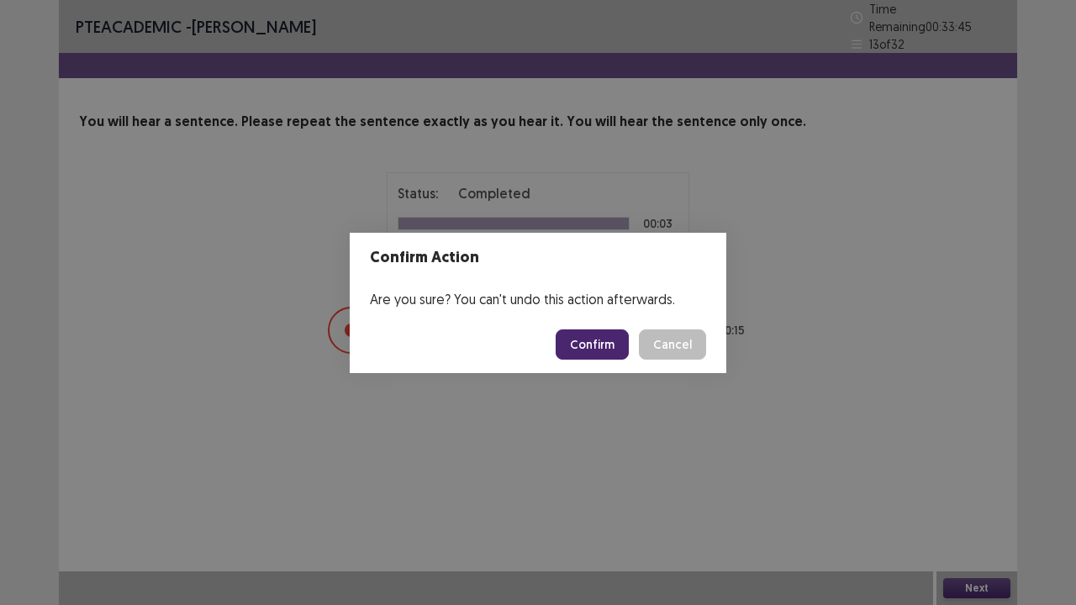
click at [610, 340] on button "Confirm" at bounding box center [592, 345] width 73 height 30
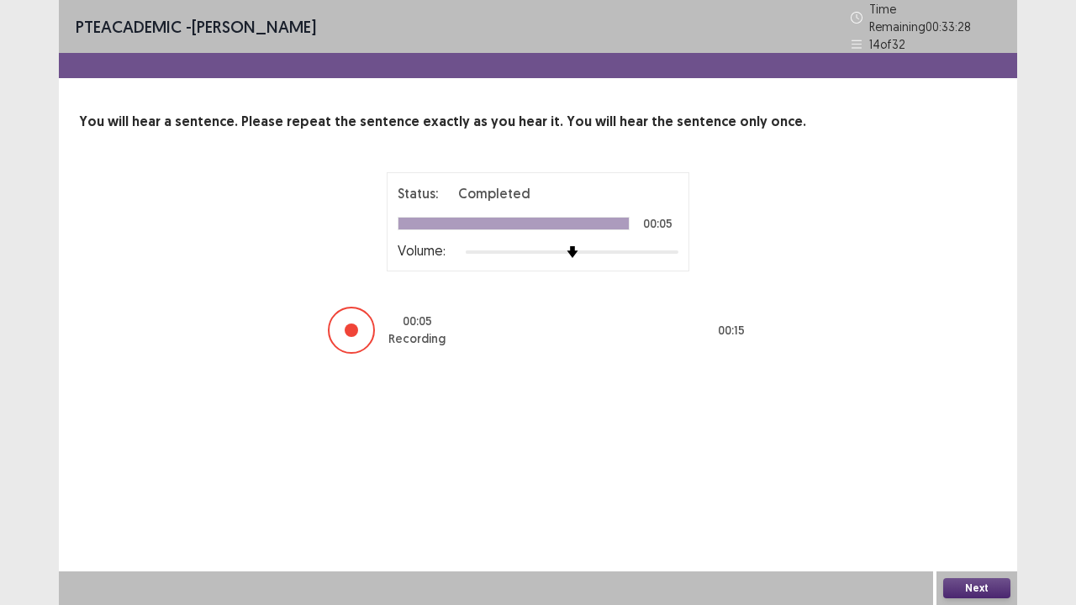
click at [980, 462] on button "Next" at bounding box center [976, 589] width 67 height 20
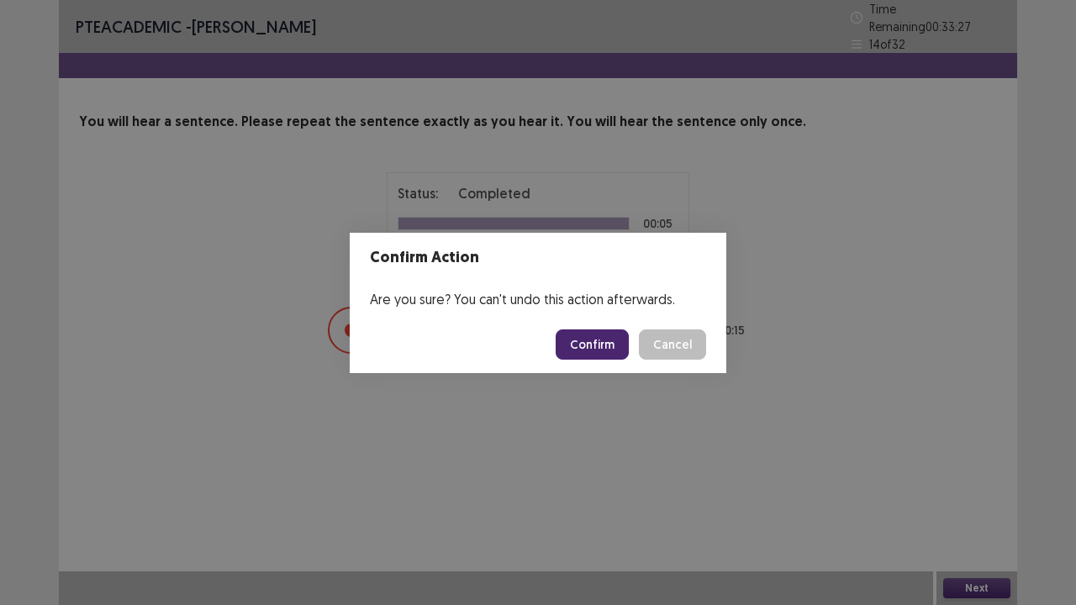
click at [575, 353] on button "Confirm" at bounding box center [592, 345] width 73 height 30
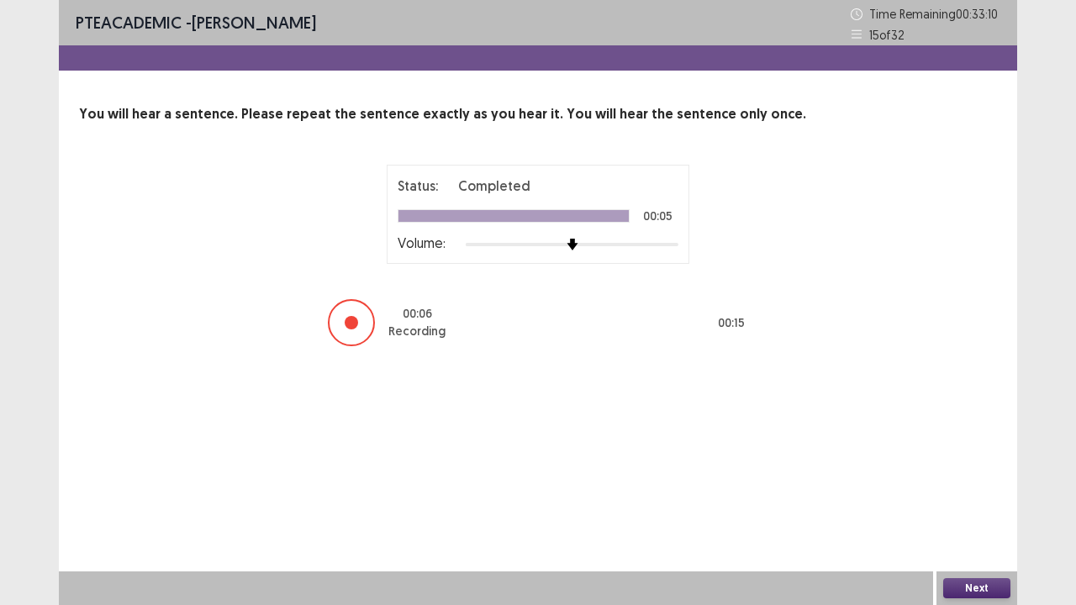
click at [975, 462] on button "Next" at bounding box center [976, 589] width 67 height 20
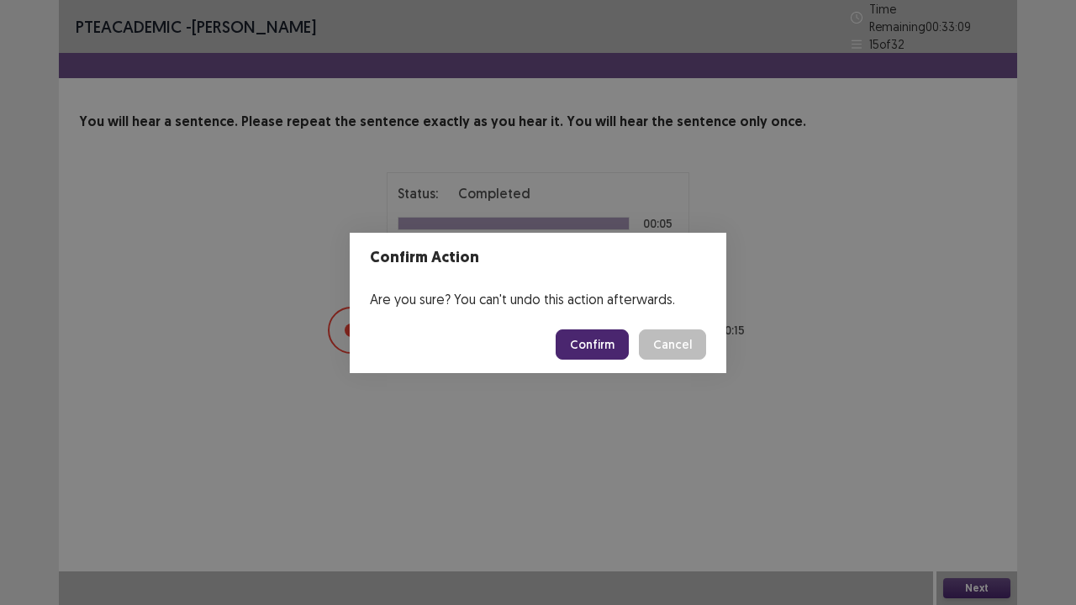
click at [616, 338] on button "Confirm" at bounding box center [592, 345] width 73 height 30
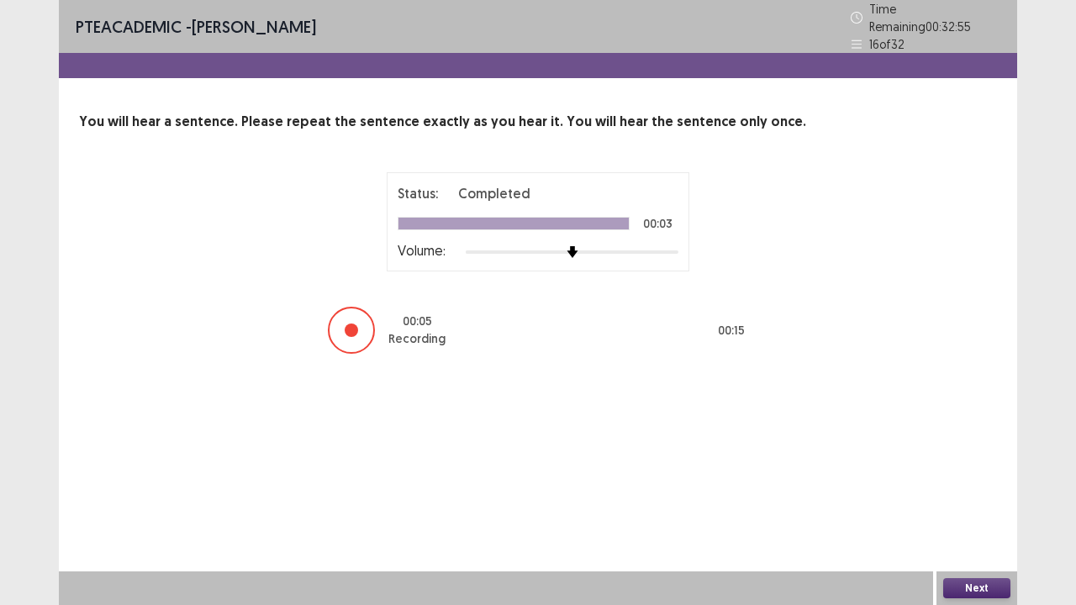
click at [970, 462] on button "Next" at bounding box center [976, 589] width 67 height 20
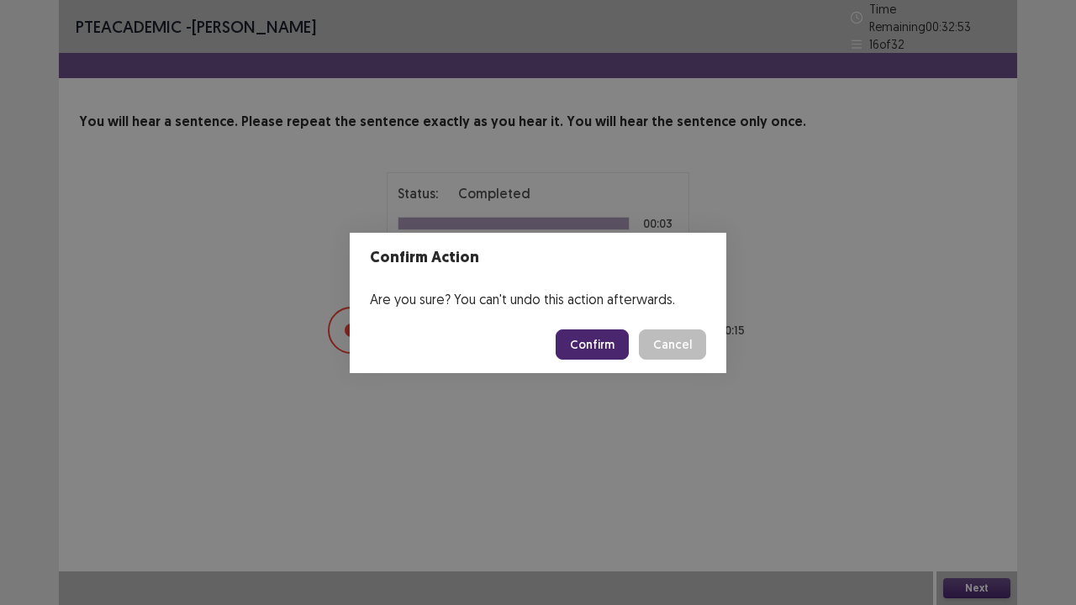
click at [593, 333] on button "Confirm" at bounding box center [592, 345] width 73 height 30
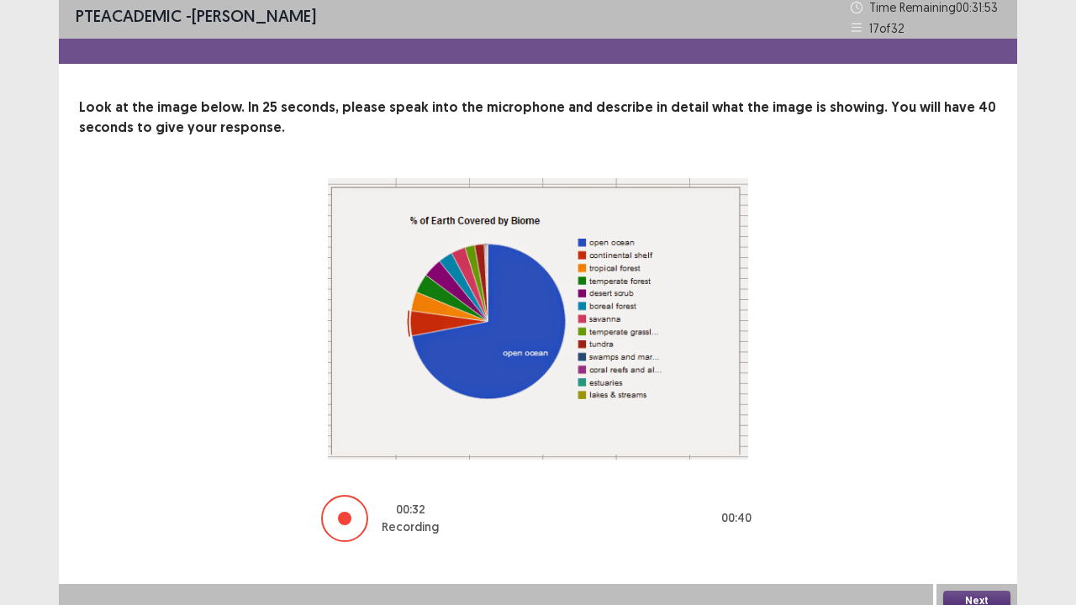
scroll to position [18, 0]
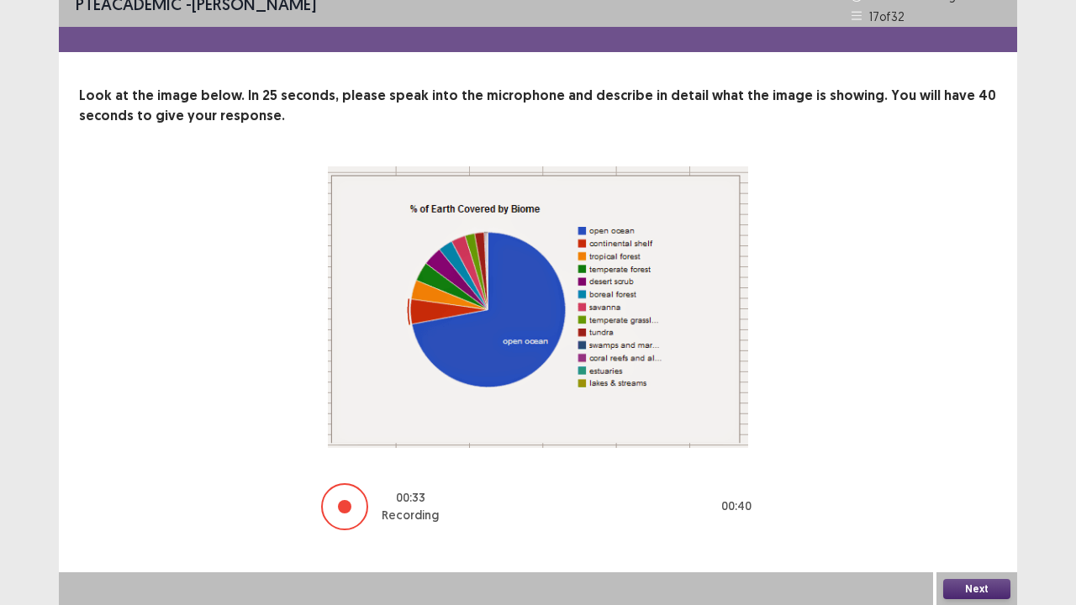
click at [978, 462] on button "Next" at bounding box center [976, 589] width 67 height 20
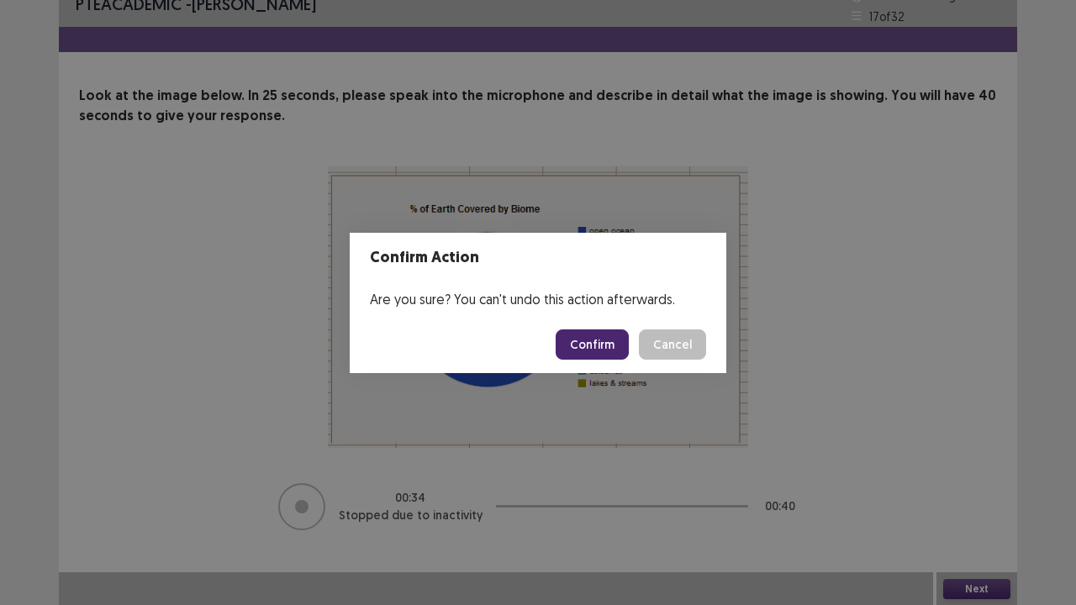
click at [600, 351] on button "Confirm" at bounding box center [592, 345] width 73 height 30
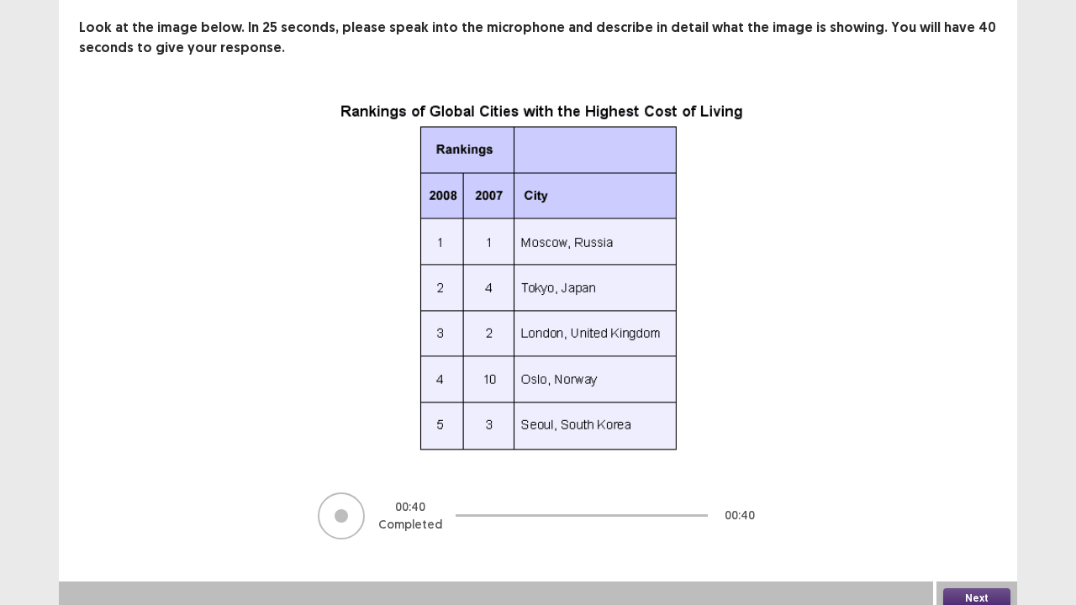
scroll to position [96, 0]
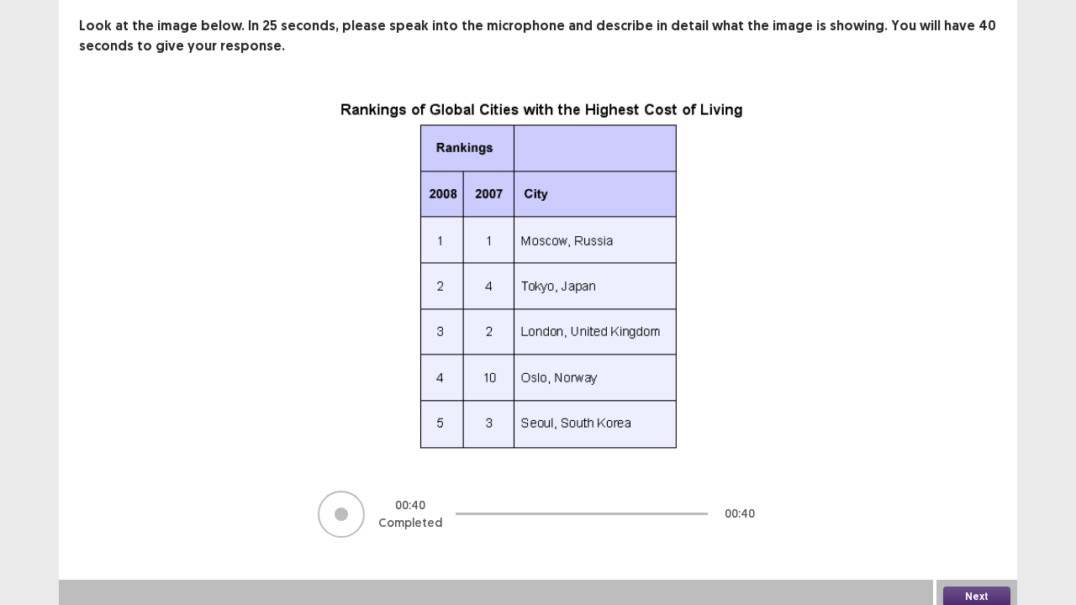
click at [972, 462] on button "Next" at bounding box center [976, 597] width 67 height 20
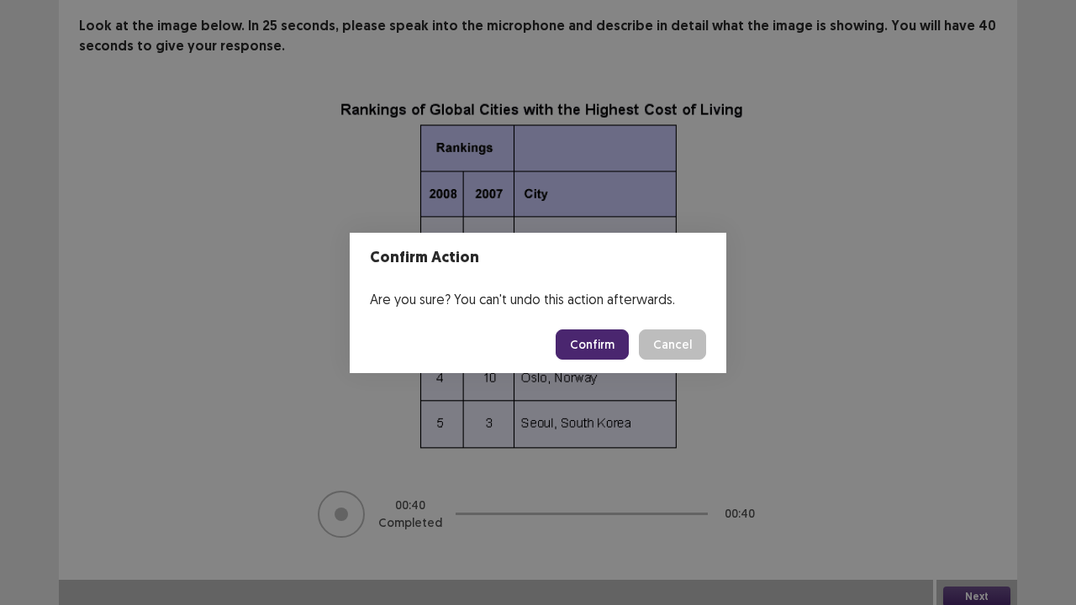
click at [610, 345] on button "Confirm" at bounding box center [592, 345] width 73 height 30
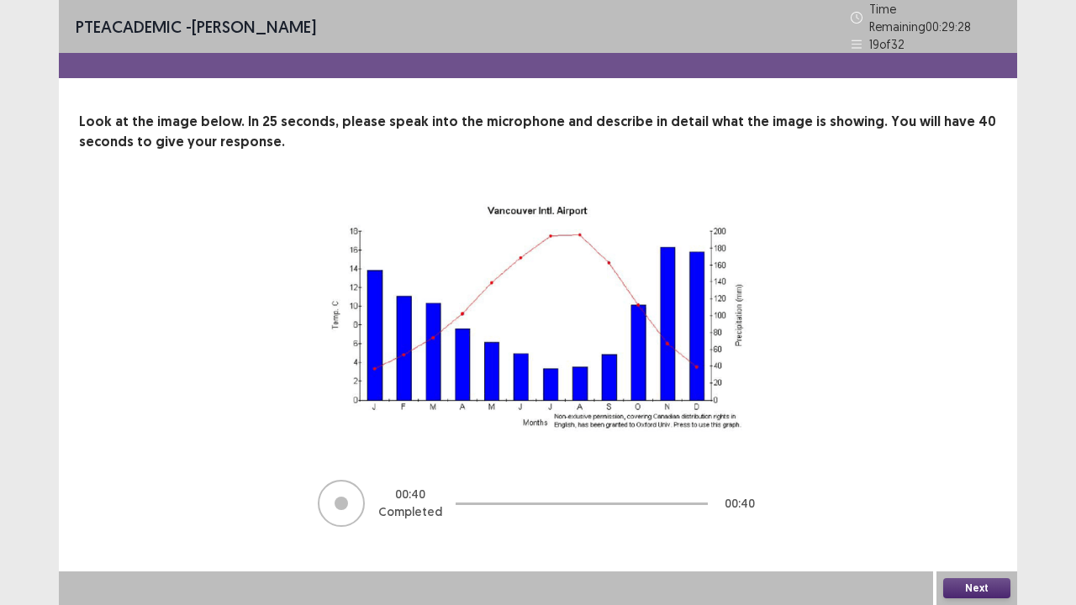
click at [960, 462] on button "Next" at bounding box center [976, 589] width 67 height 20
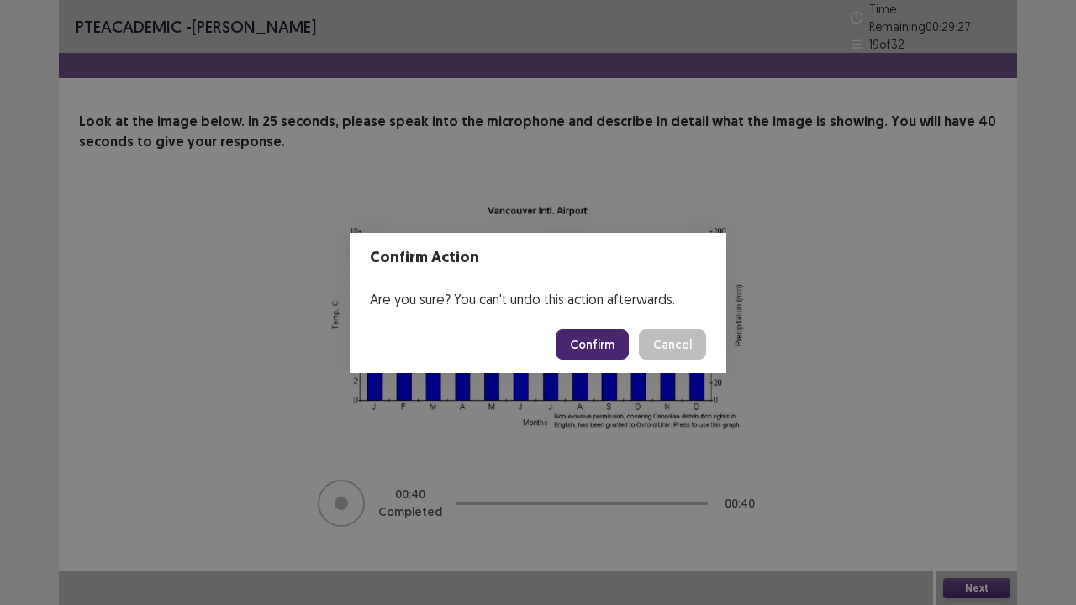
click at [589, 337] on button "Confirm" at bounding box center [592, 345] width 73 height 30
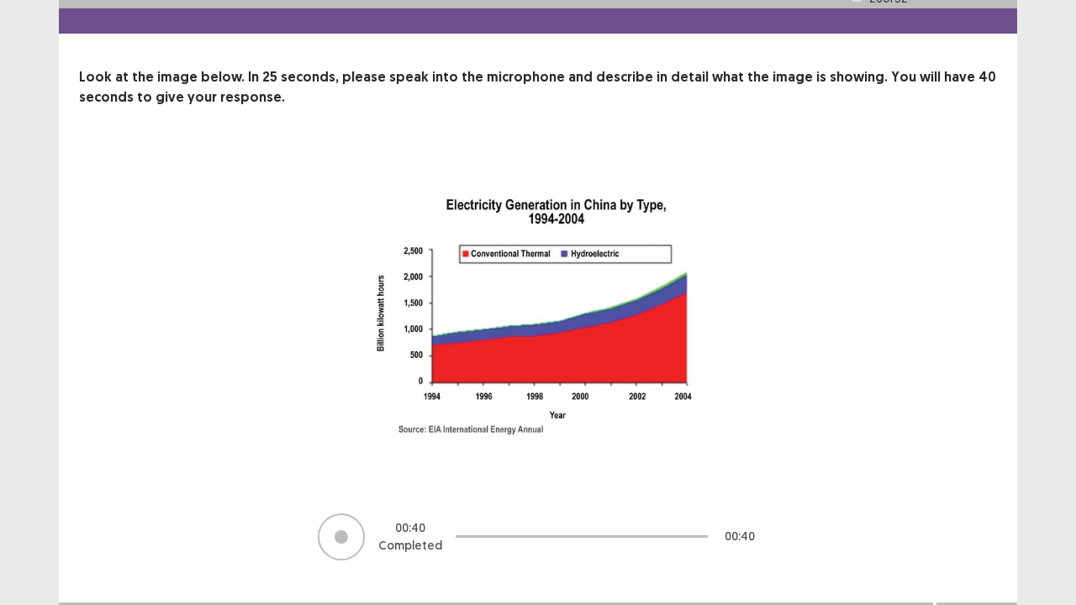
scroll to position [68, 0]
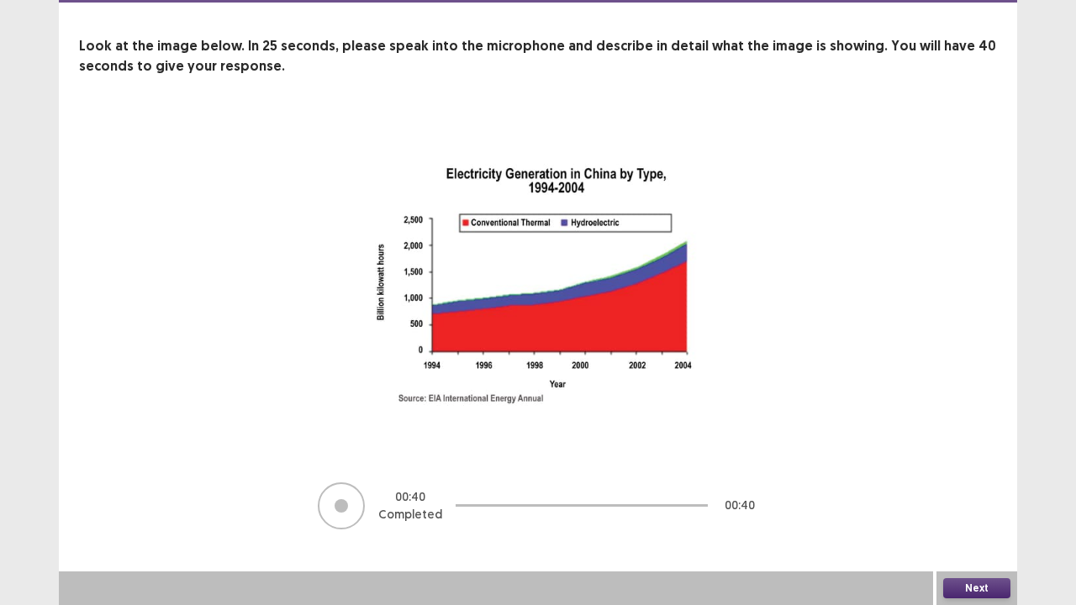
click at [979, 462] on button "Next" at bounding box center [976, 589] width 67 height 20
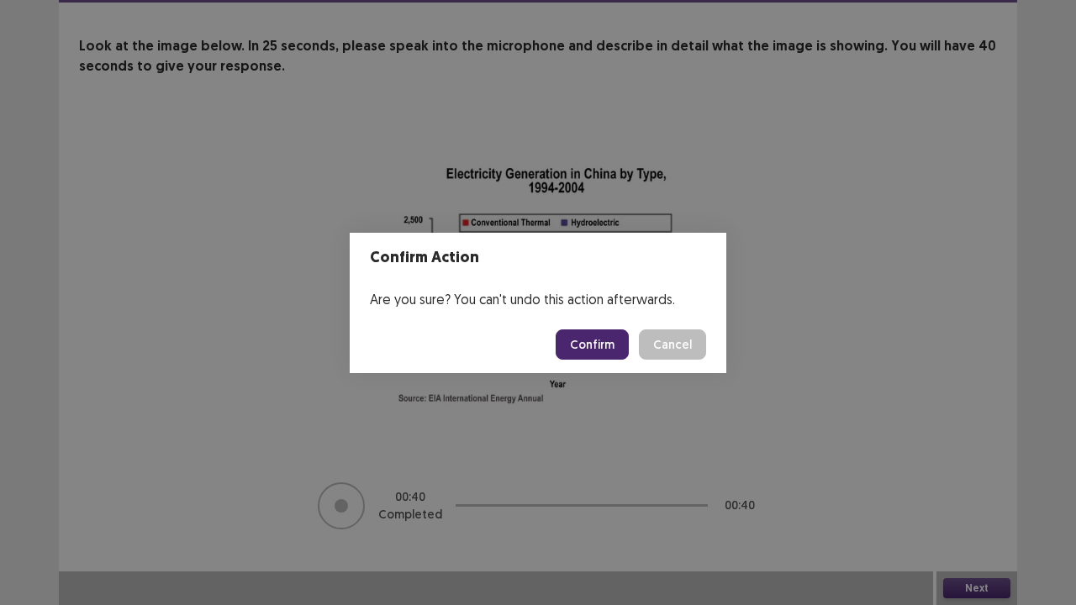
click at [613, 330] on button "Confirm" at bounding box center [592, 345] width 73 height 30
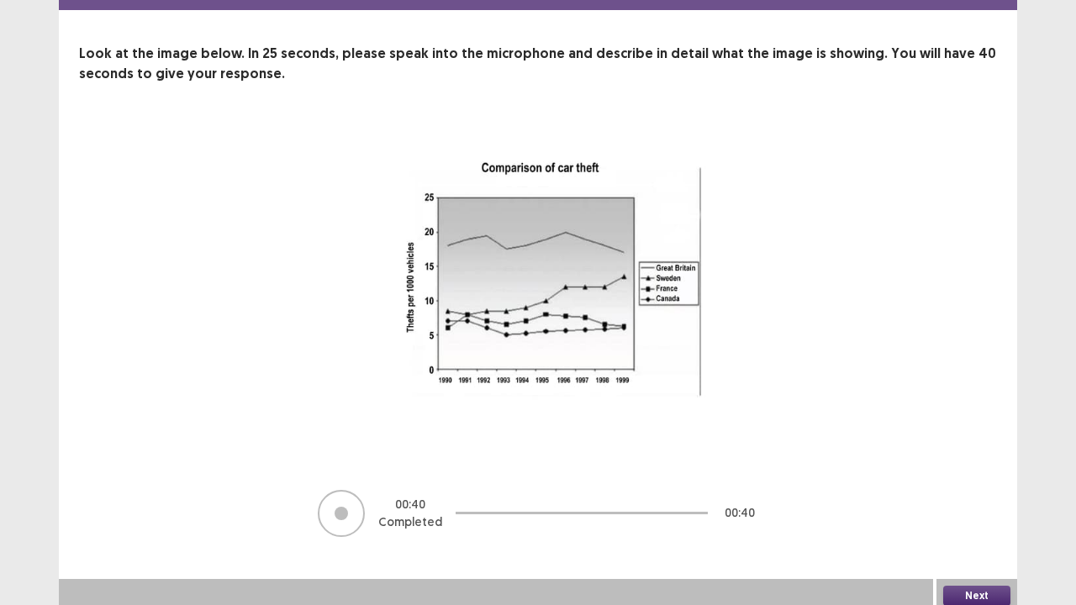
click at [992, 462] on button "Next" at bounding box center [976, 596] width 67 height 20
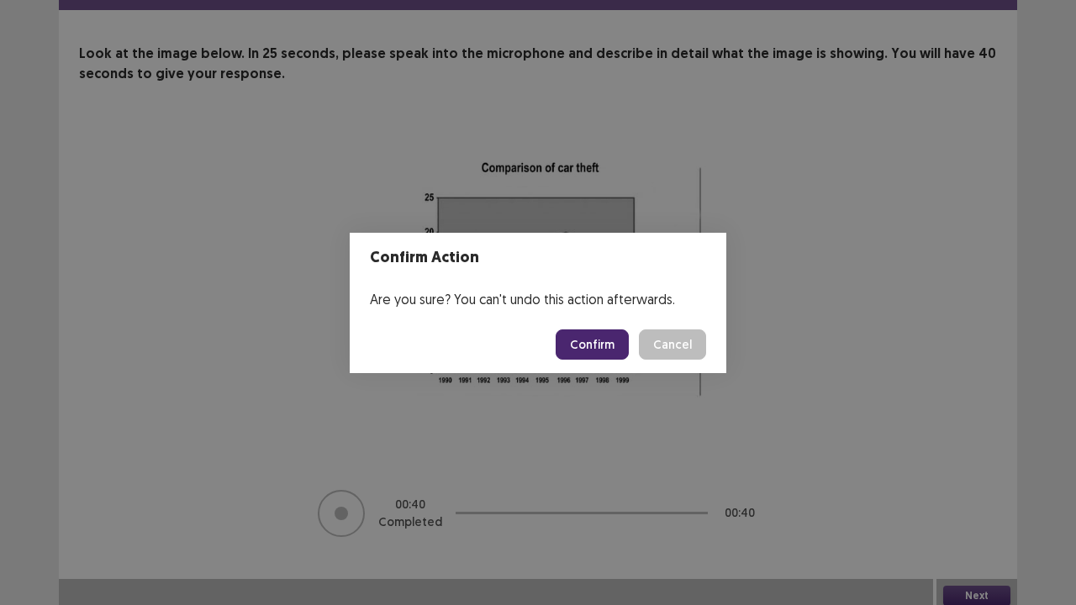
click at [579, 348] on button "Confirm" at bounding box center [592, 345] width 73 height 30
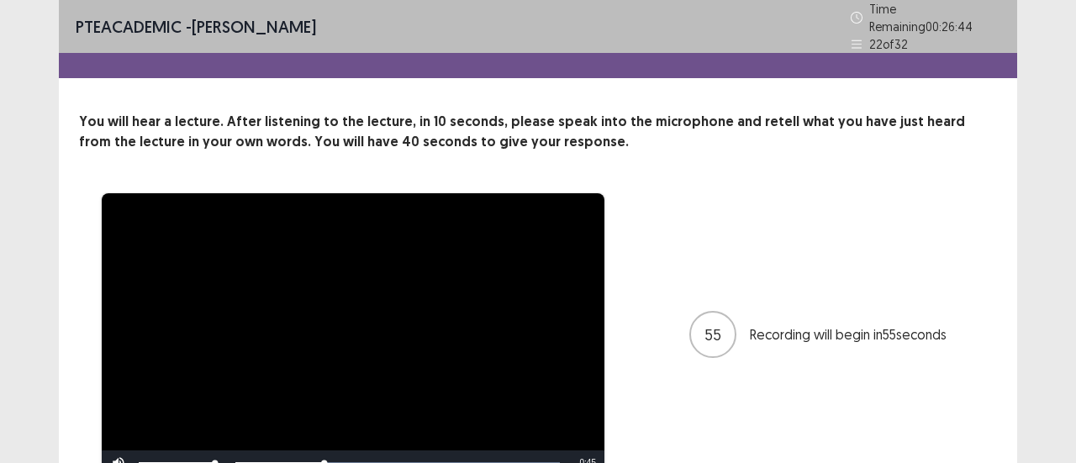
scroll to position [79, 0]
